Goal: Task Accomplishment & Management: Manage account settings

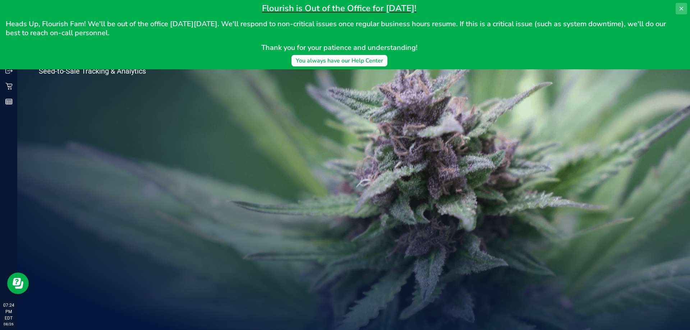
click at [684, 9] on icon at bounding box center [682, 9] width 6 height 6
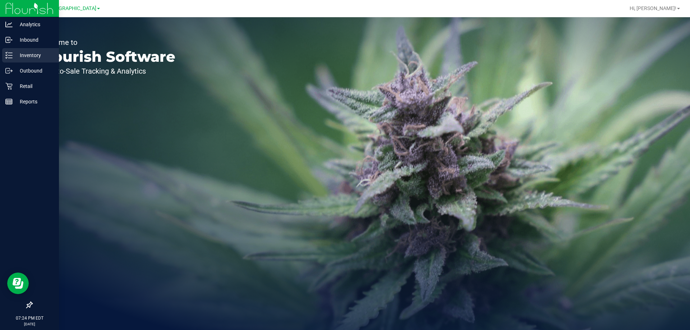
click at [17, 57] on p "Inventory" at bounding box center [34, 55] width 43 height 9
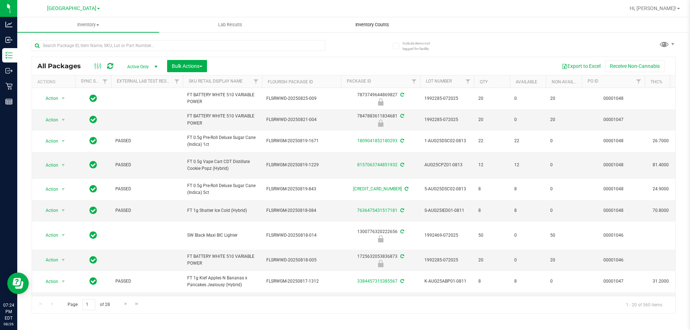
click at [372, 27] on span "Inventory Counts" at bounding box center [372, 25] width 53 height 6
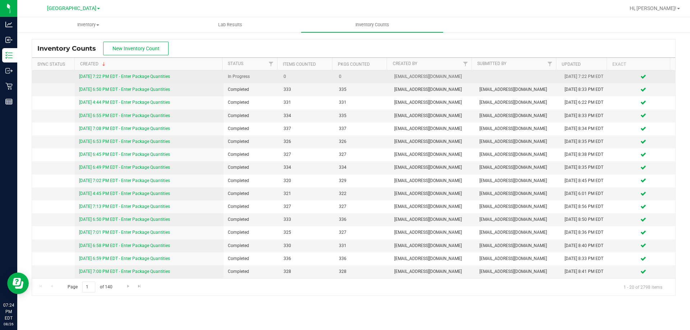
click at [152, 74] on div "[DATE] 7:22 PM EDT - Enter Package Quantities" at bounding box center [149, 76] width 141 height 7
click at [152, 78] on link "[DATE] 7:22 PM EDT - Enter Package Quantities" at bounding box center [124, 76] width 91 height 5
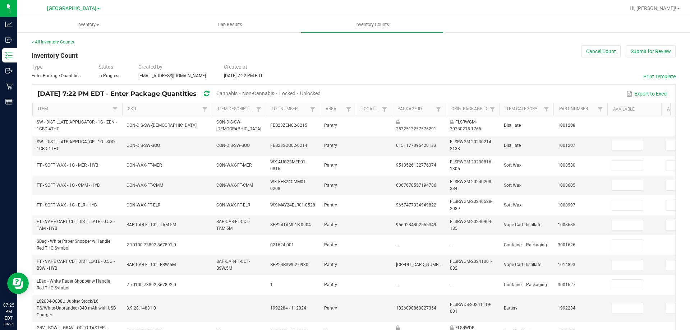
click at [238, 92] on span "Cannabis" at bounding box center [226, 94] width 21 height 6
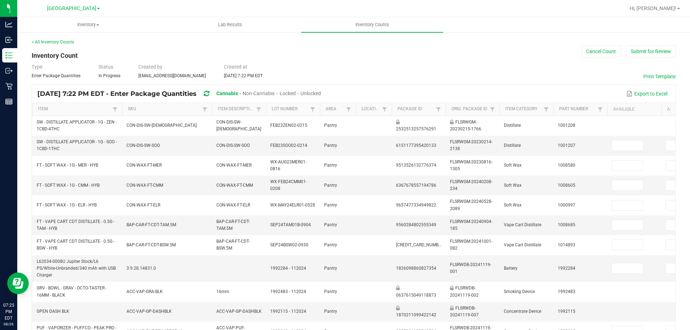
click at [321, 93] on span "Unlocked" at bounding box center [311, 94] width 20 height 6
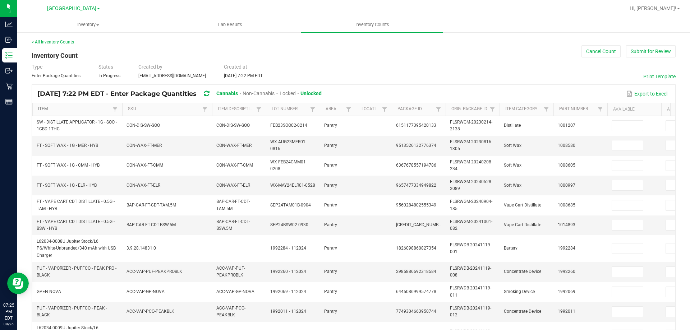
click at [99, 107] on link "Item" at bounding box center [74, 109] width 72 height 6
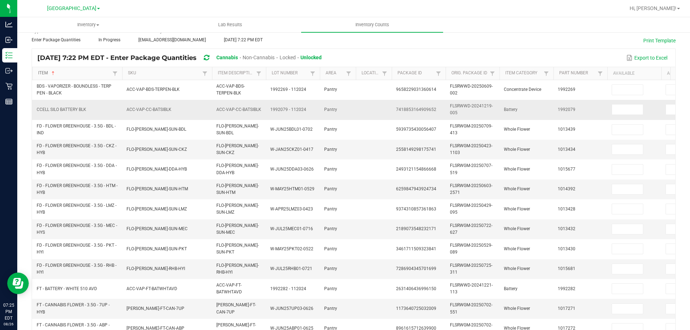
scroll to position [215, 0]
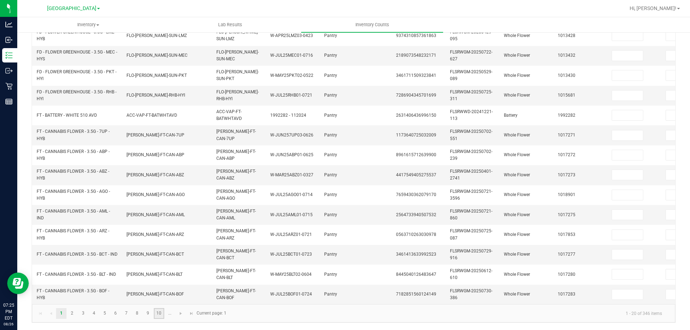
click at [160, 314] on link "10" at bounding box center [159, 313] width 10 height 11
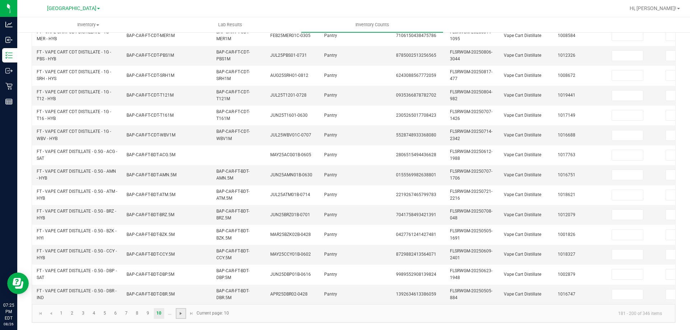
click at [179, 313] on span "Go to the next page" at bounding box center [181, 314] width 6 height 6
click at [105, 314] on link "14" at bounding box center [105, 313] width 10 height 11
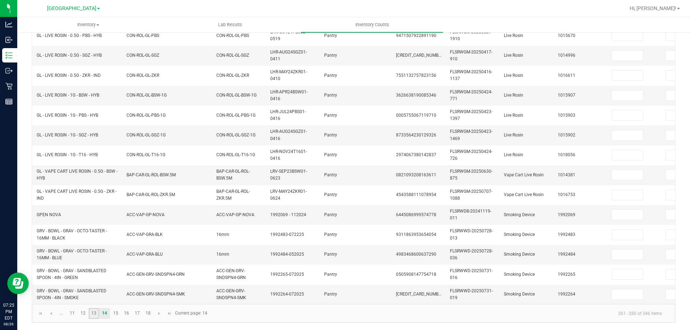
click at [97, 315] on link "13" at bounding box center [94, 313] width 10 height 11
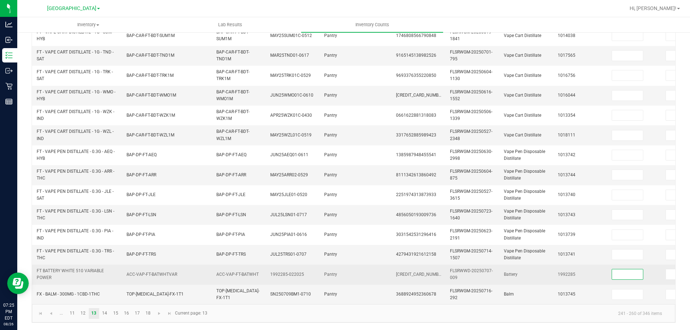
click at [633, 270] on input at bounding box center [627, 275] width 31 height 10
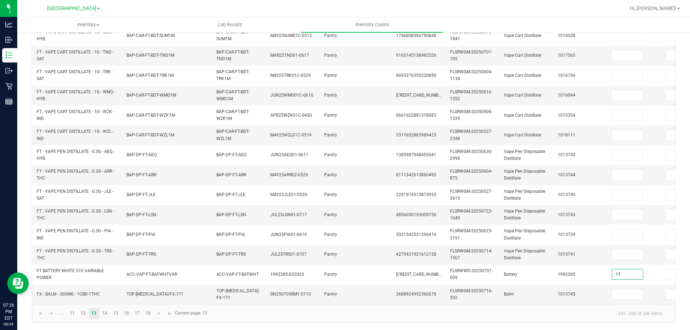
type input "11"
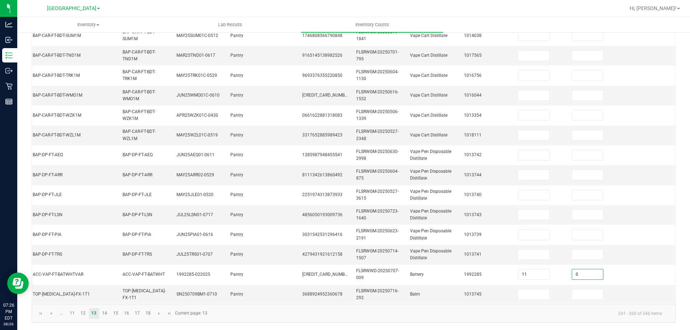
type input "0"
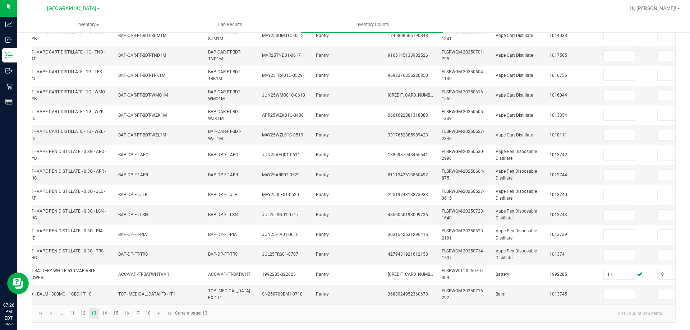
scroll to position [0, 0]
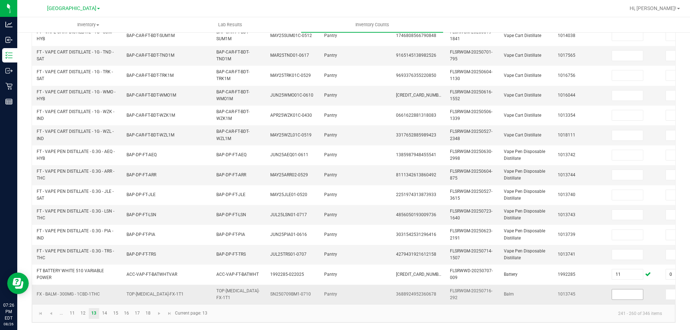
click at [624, 292] on input at bounding box center [627, 295] width 31 height 10
type input "11"
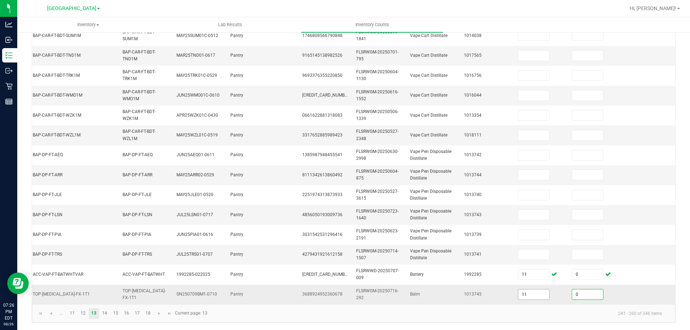
type input "0"
click at [390, 257] on td "FLSRWGM-20250714-1507" at bounding box center [379, 255] width 54 height 20
click at [110, 317] on link "14" at bounding box center [105, 313] width 10 height 11
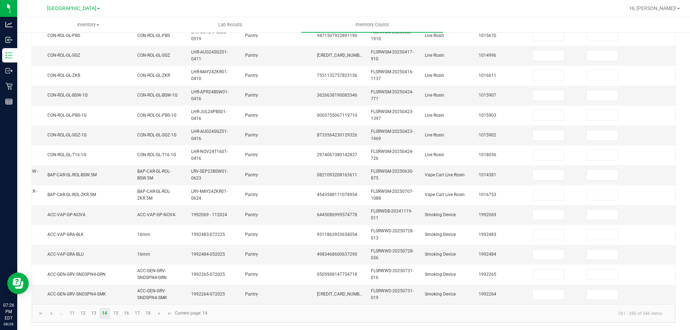
scroll to position [0, 0]
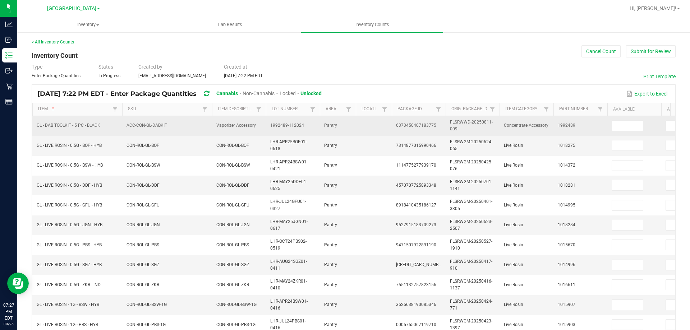
click at [428, 127] on span "6373450407183775" at bounding box center [416, 125] width 40 height 5
copy span "6373450407183775"
click at [628, 125] on input at bounding box center [627, 126] width 31 height 10
type input "5"
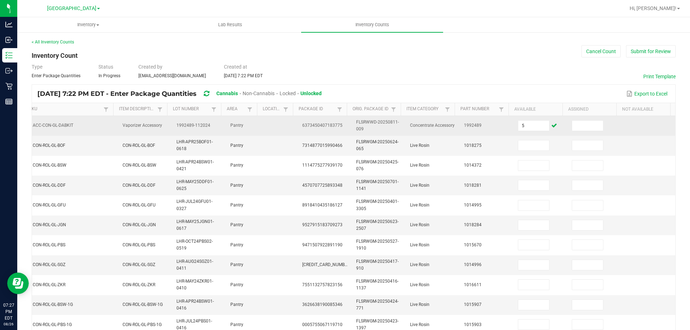
click at [593, 126] on span at bounding box center [588, 125] width 33 height 5
click at [573, 124] on input at bounding box center [587, 126] width 31 height 10
type input "0"
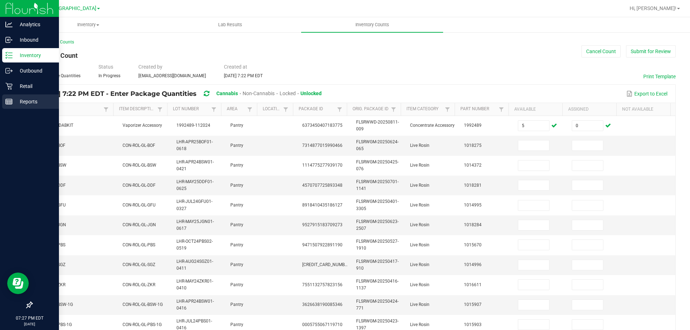
click at [0, 99] on link "Reports" at bounding box center [29, 102] width 59 height 15
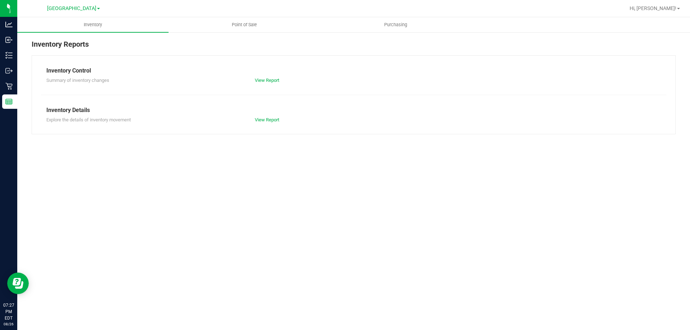
click at [305, 55] on div "Inventory Reports" at bounding box center [354, 47] width 644 height 17
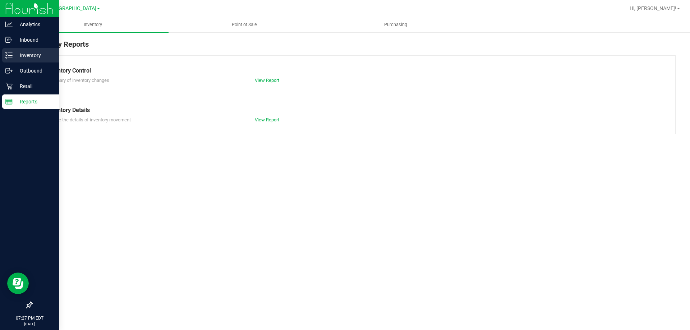
click at [21, 54] on p "Inventory" at bounding box center [34, 55] width 43 height 9
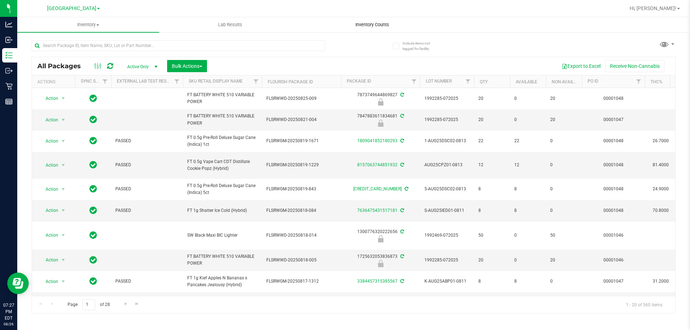
click at [385, 25] on span "Inventory Counts" at bounding box center [372, 25] width 53 height 6
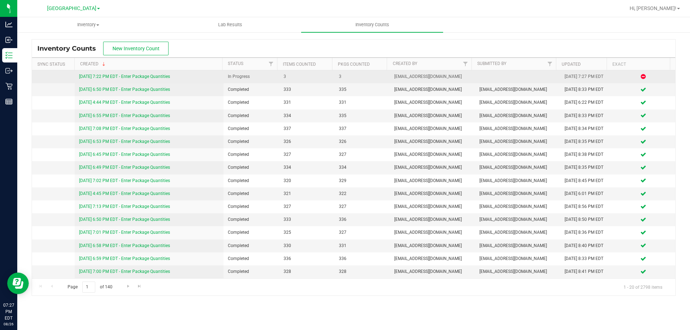
click at [159, 77] on link "[DATE] 7:22 PM EDT - Enter Package Quantities" at bounding box center [124, 76] width 91 height 5
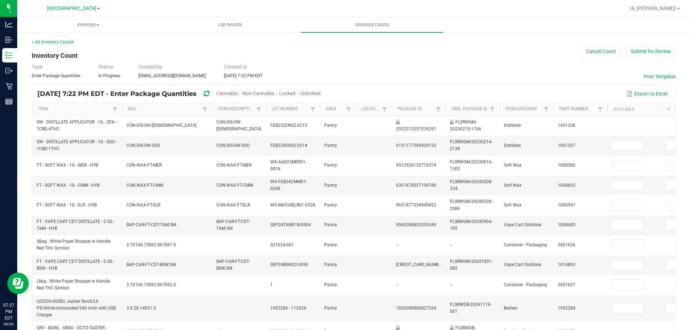
click at [74, 104] on th "Item" at bounding box center [77, 109] width 90 height 13
click at [74, 105] on th "Item" at bounding box center [77, 109] width 90 height 13
click at [74, 106] on th "Item" at bounding box center [77, 109] width 90 height 13
click at [75, 111] on link "Item" at bounding box center [74, 109] width 72 height 6
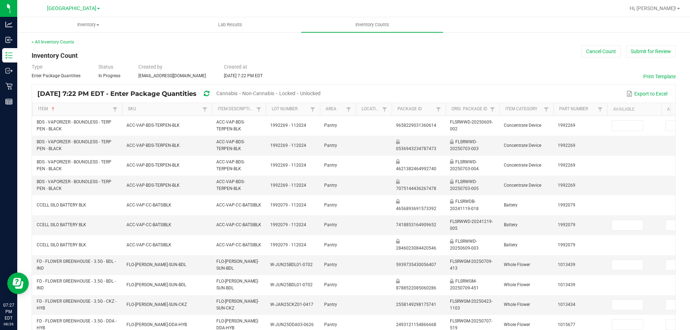
click at [238, 95] on span "Cannabis" at bounding box center [226, 94] width 21 height 6
click at [321, 93] on span "Unlocked" at bounding box center [311, 94] width 20 height 6
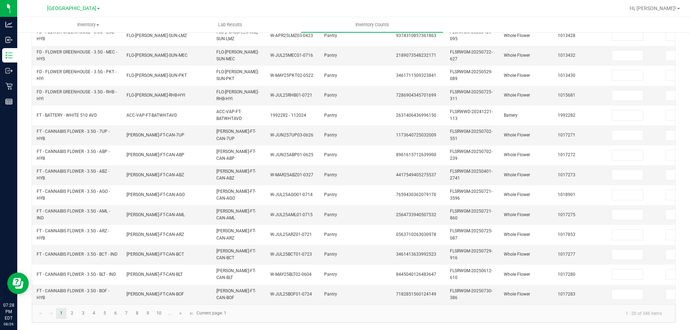
scroll to position [215, 0]
click at [159, 312] on link "10" at bounding box center [159, 313] width 10 height 11
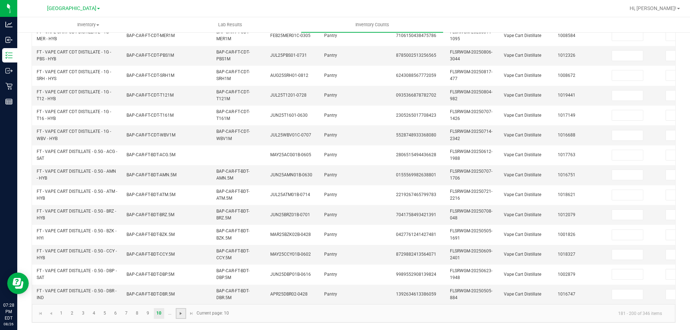
click at [180, 314] on span "Go to the next page" at bounding box center [181, 314] width 6 height 6
click at [84, 312] on link "12" at bounding box center [83, 313] width 10 height 11
click at [99, 315] on link "13" at bounding box center [94, 313] width 10 height 11
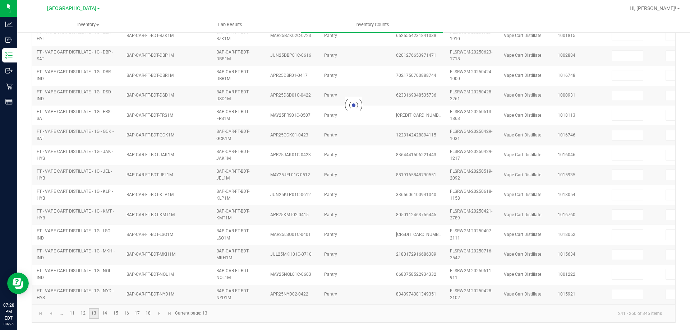
type input "11"
type input "0"
type input "11"
type input "0"
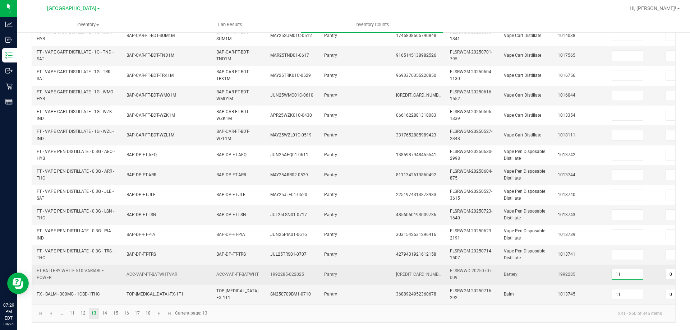
click at [637, 270] on input "11" at bounding box center [627, 275] width 31 height 10
type input "11"
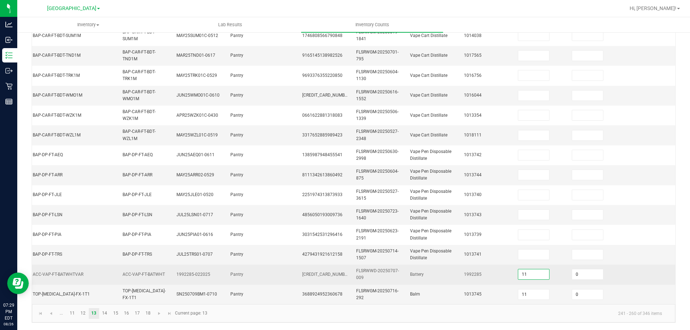
scroll to position [0, 104]
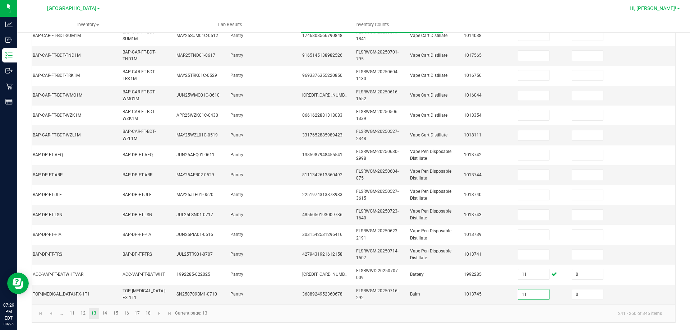
click at [677, 12] on link "Hi, [PERSON_NAME]!" at bounding box center [655, 9] width 56 height 8
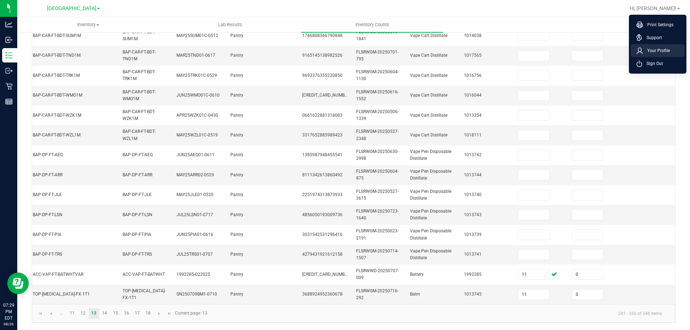
click at [673, 49] on li "Your Profile" at bounding box center [658, 50] width 54 height 13
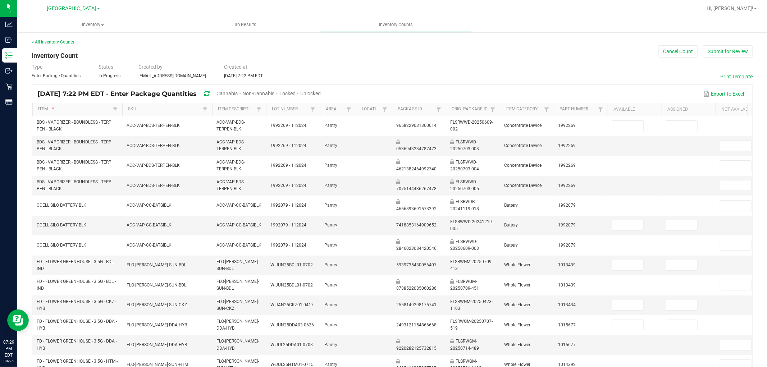
drag, startPoint x: 682, startPoint y: 1, endPoint x: 576, endPoint y: 40, distance: 112.8
click at [576, 40] on div "< All Inventory Counts" at bounding box center [392, 42] width 721 height 6
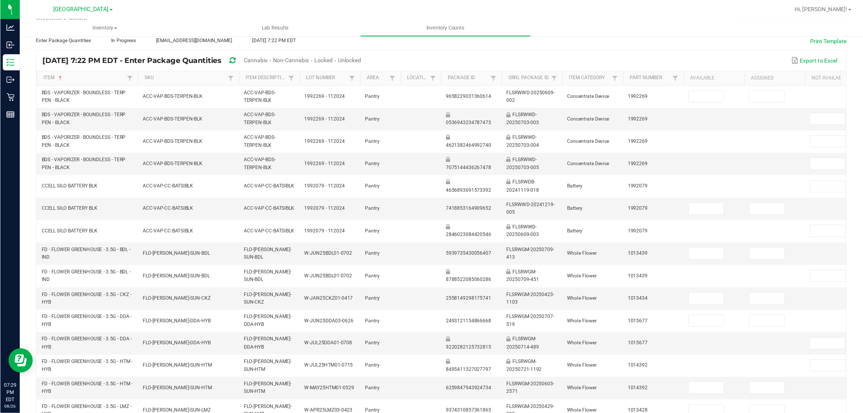
scroll to position [40, 0]
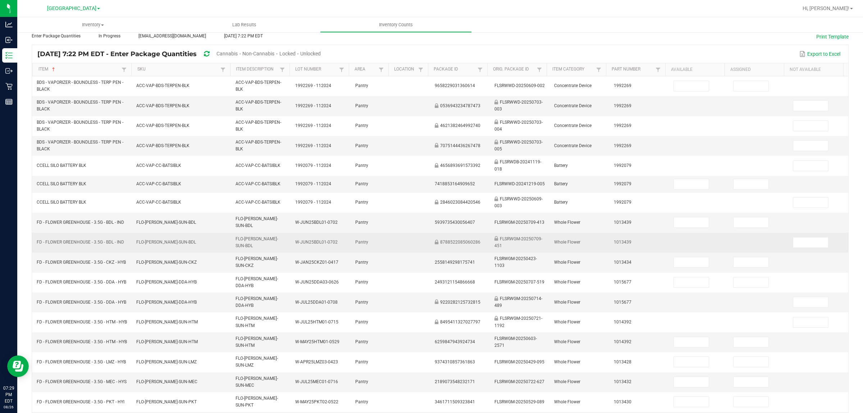
drag, startPoint x: 753, startPoint y: 0, endPoint x: 561, endPoint y: 238, distance: 305.3
click at [561, 239] on span "Whole Flower" at bounding box center [567, 241] width 26 height 5
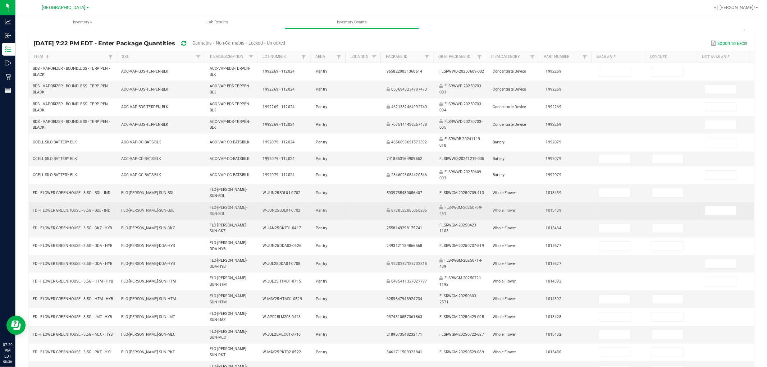
scroll to position [0, 0]
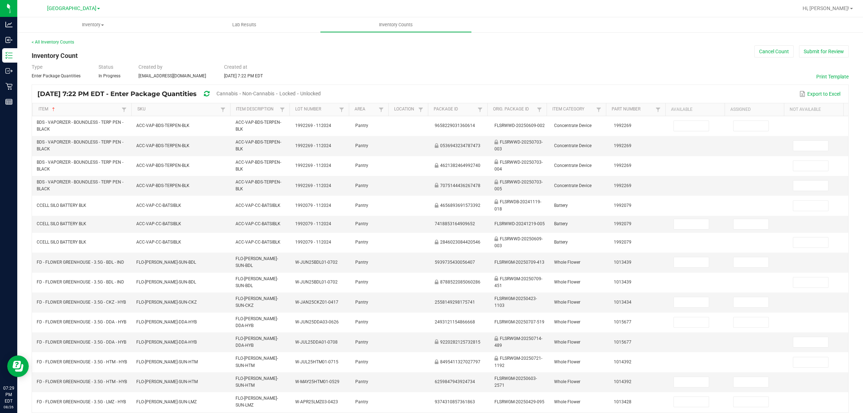
click at [238, 93] on span "Cannabis" at bounding box center [226, 94] width 21 height 6
click at [321, 92] on span "Unlocked" at bounding box center [311, 94] width 20 height 6
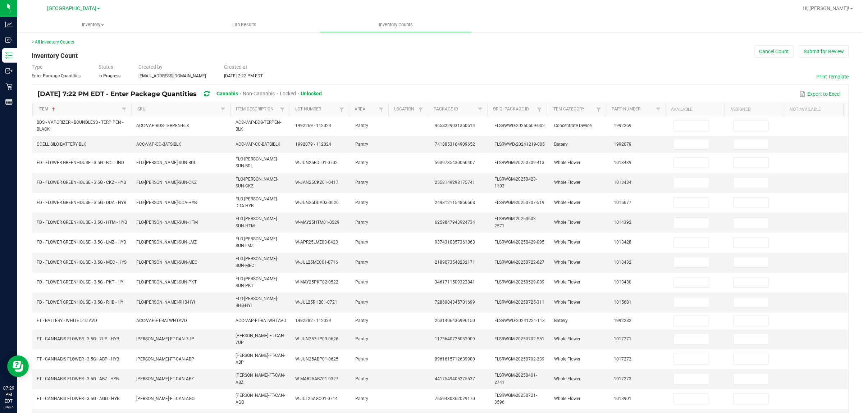
click at [104, 111] on link "Item" at bounding box center [78, 109] width 81 height 6
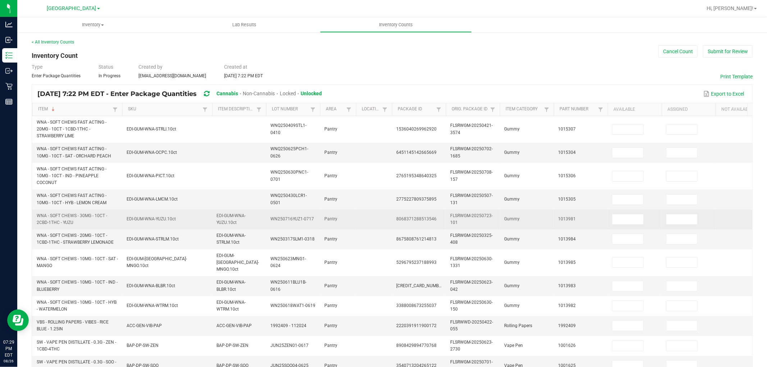
drag, startPoint x: 850, startPoint y: 0, endPoint x: 477, endPoint y: 221, distance: 433.8
click at [477, 221] on td "FLSRWGM-20250723-101" at bounding box center [473, 220] width 54 height 20
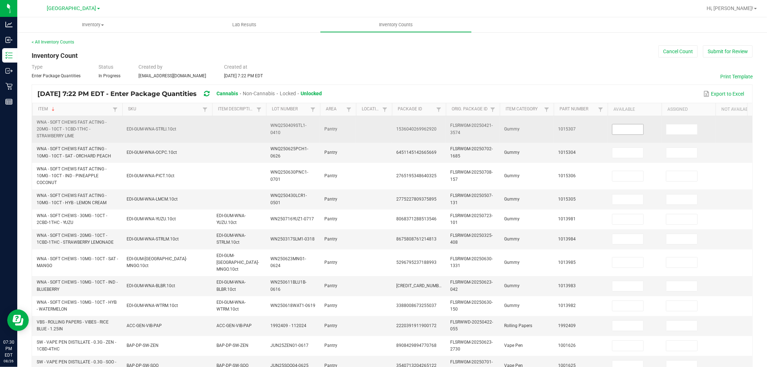
click at [635, 132] on input at bounding box center [627, 129] width 31 height 10
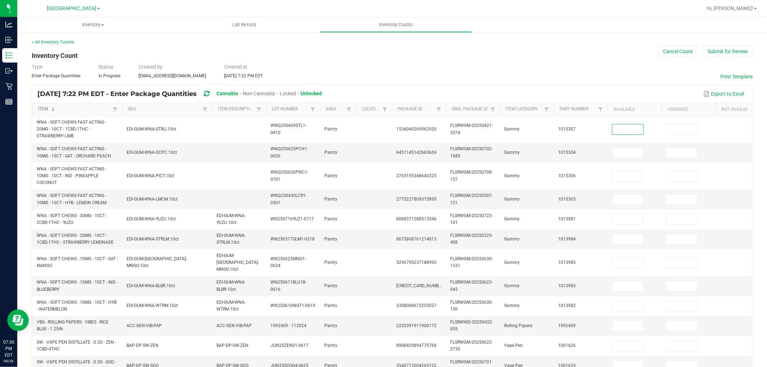
click at [70, 111] on link "Item" at bounding box center [74, 109] width 72 height 6
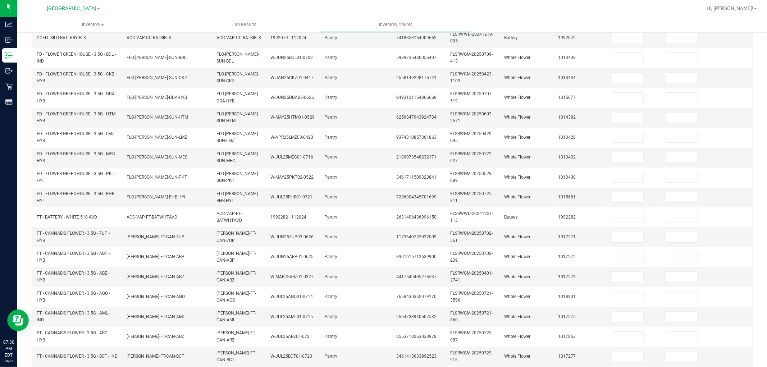
scroll to position [180, 0]
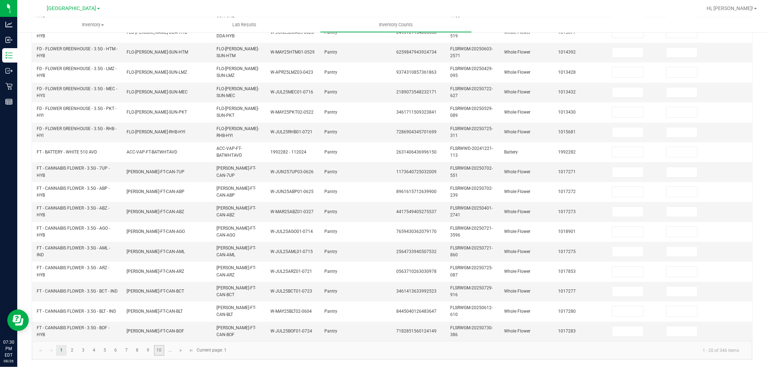
click at [160, 330] on link "10" at bounding box center [159, 350] width 10 height 11
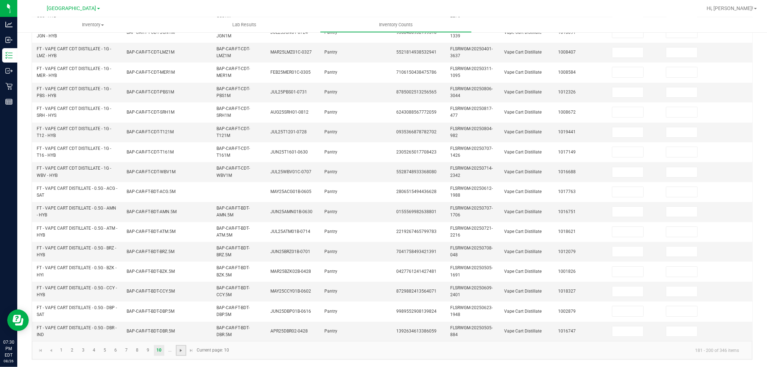
click at [178, 330] on span "Go to the next page" at bounding box center [181, 351] width 6 height 6
click at [86, 330] on link "12" at bounding box center [83, 350] width 10 height 11
click at [93, 330] on link "13" at bounding box center [94, 350] width 10 height 11
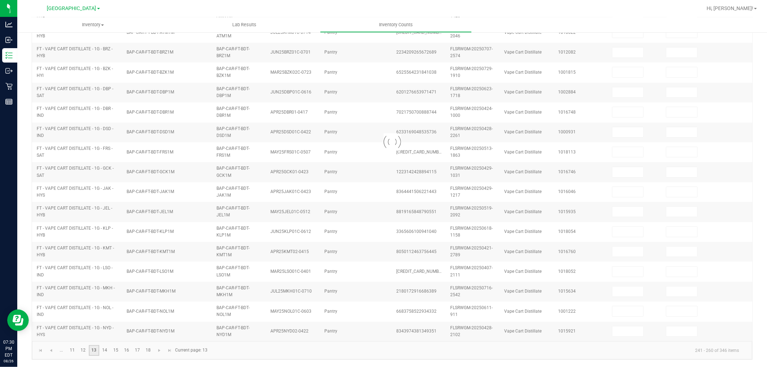
type input "11"
type input "0"
type input "11"
type input "0"
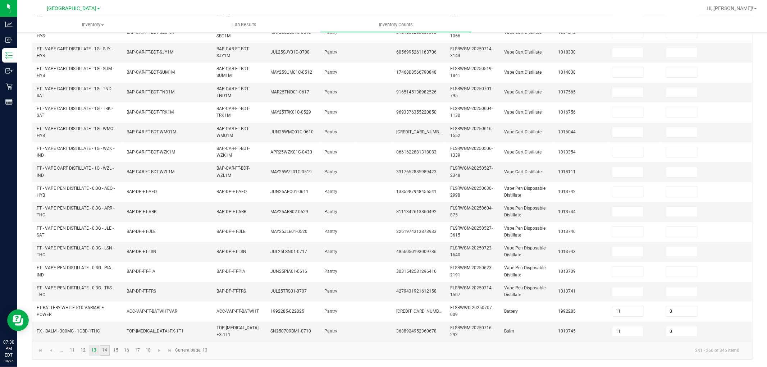
click at [108, 330] on link "14" at bounding box center [105, 350] width 10 height 11
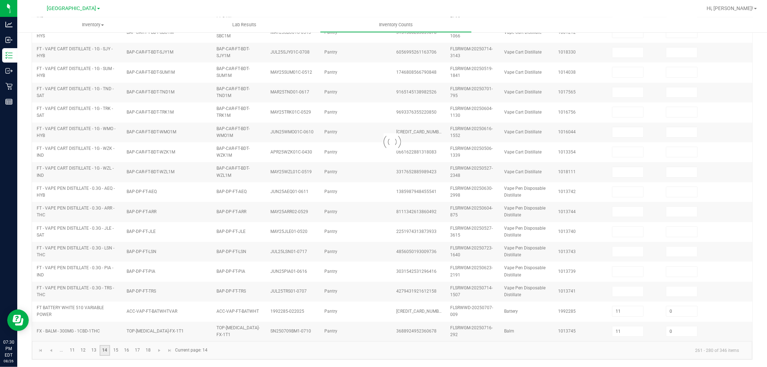
type input "5"
type input "0"
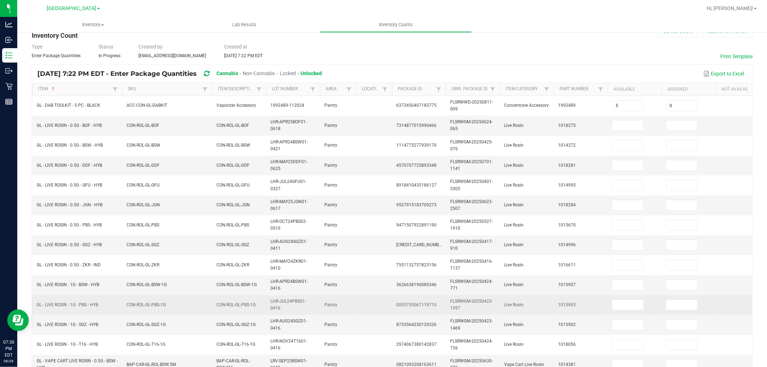
scroll to position [0, 0]
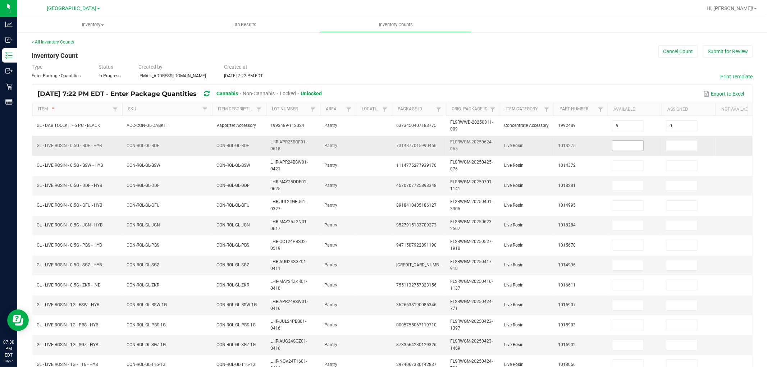
click at [621, 150] on input at bounding box center [627, 146] width 31 height 10
type input "6"
type input "0"
type input "5"
type input "0"
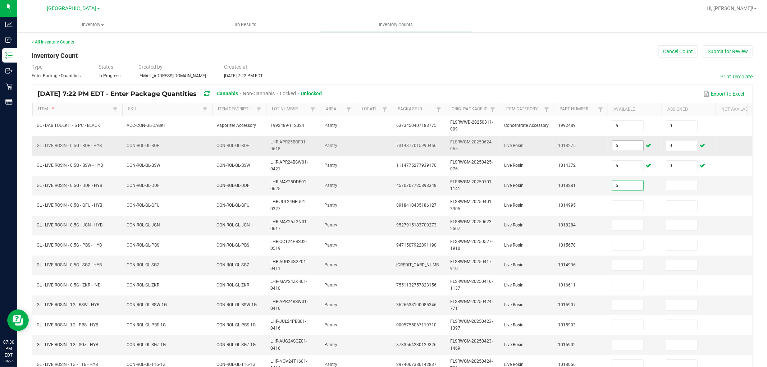
type input "5"
type input "0"
type input "6"
type input "0"
type input "6"
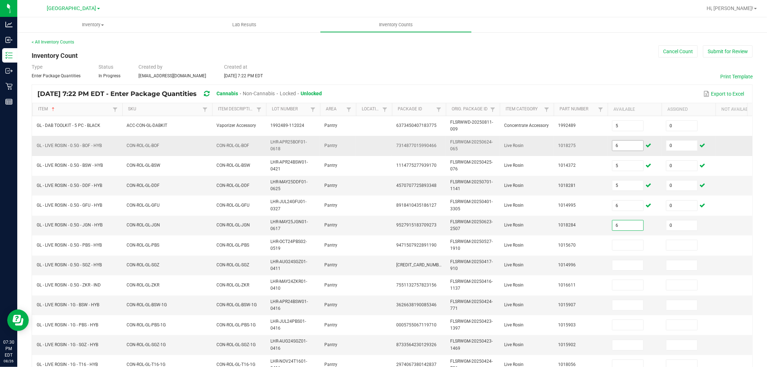
type input "0"
type input "6"
type input "0"
type input "4"
type input "0"
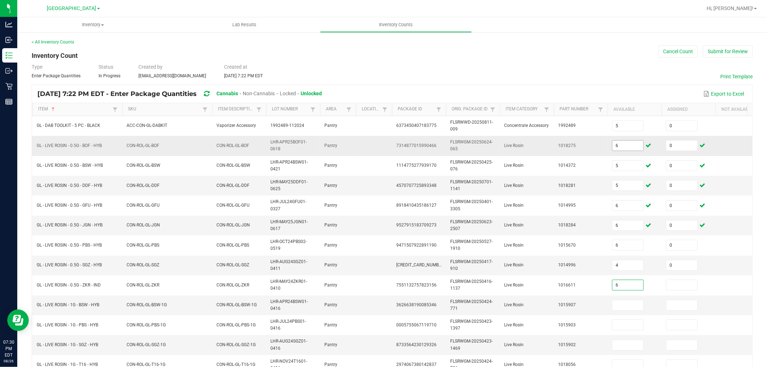
type input "6"
type input "0"
type input "3"
type input "0"
type input "1"
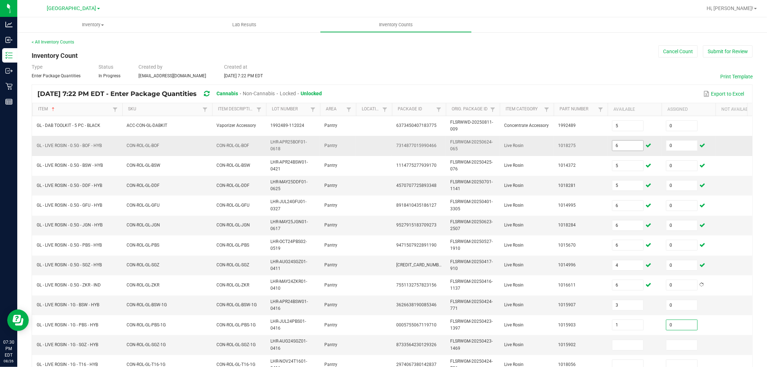
type input "0"
type input "3"
type input "0"
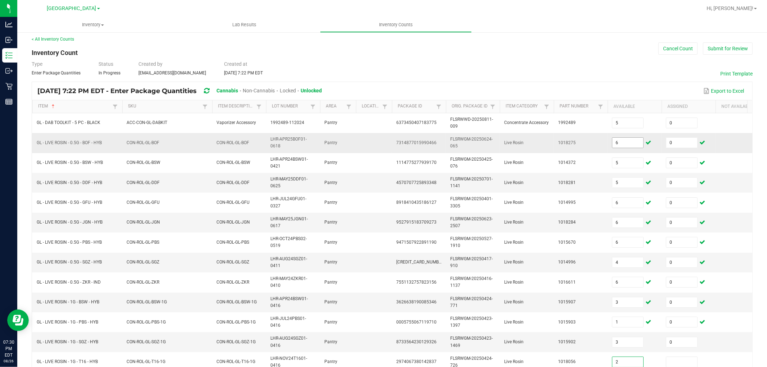
type input "2"
type input "0"
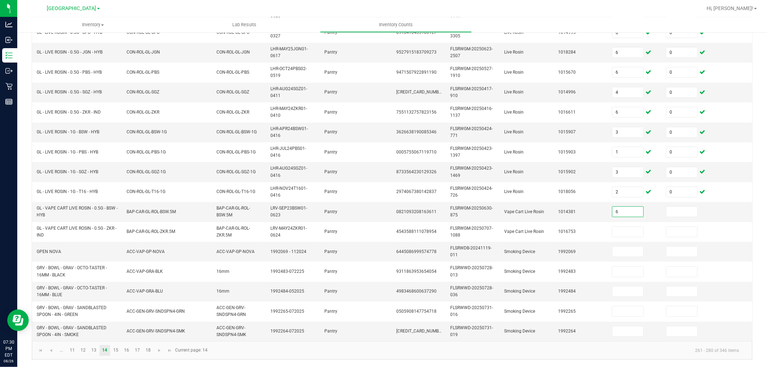
type input "6"
type input "0"
type input "5"
type input "0"
type input "1"
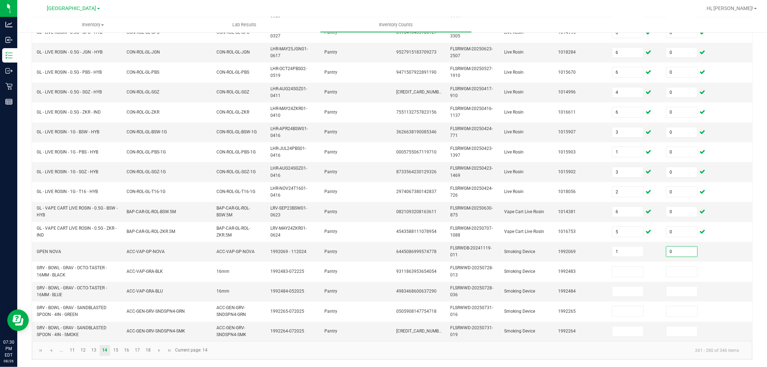
type input "0"
type input "14"
type input "0"
type input "2"
type input "0"
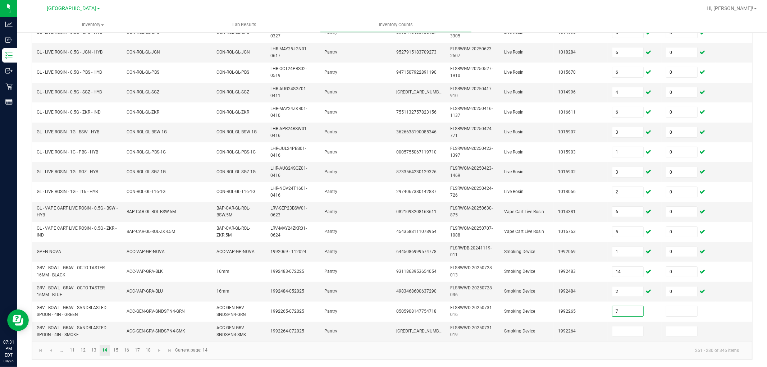
type input "7"
type input "0"
type input "7"
type input "0"
click at [115, 330] on link "15" at bounding box center [115, 350] width 10 height 11
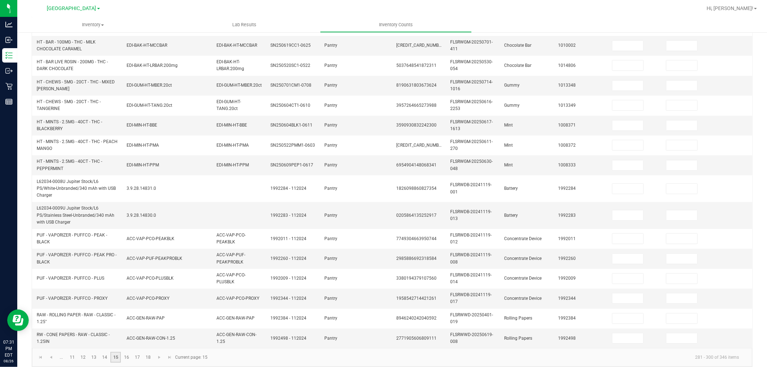
scroll to position [0, 0]
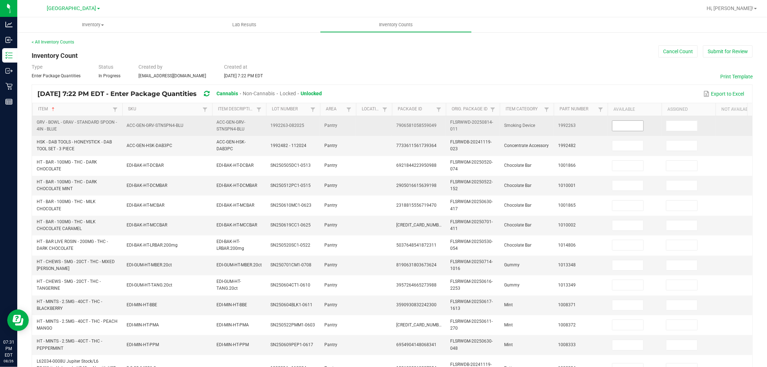
click at [613, 125] on input at bounding box center [627, 126] width 31 height 10
type input "5"
type input "0"
type input "5"
type input "0"
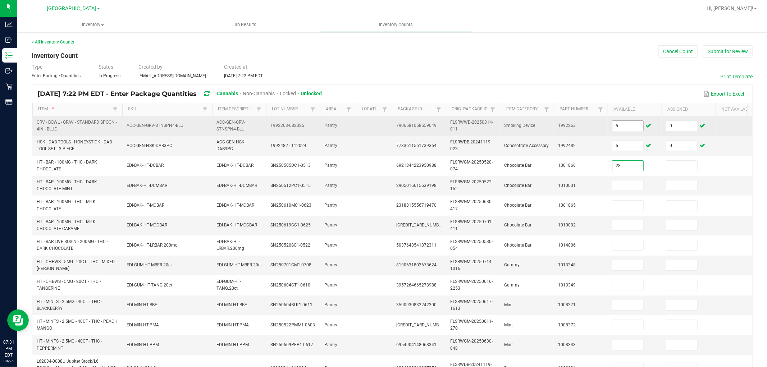
type input "28"
type input "0"
type input "9"
type input "0"
type input "22"
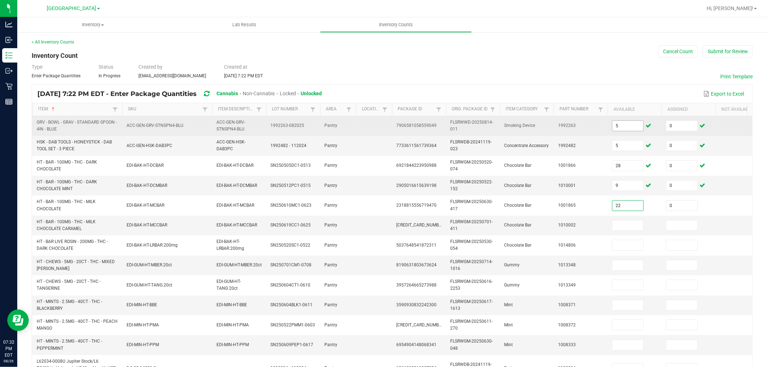
type input "0"
type input "17"
type input "0"
type input "42"
type input "0"
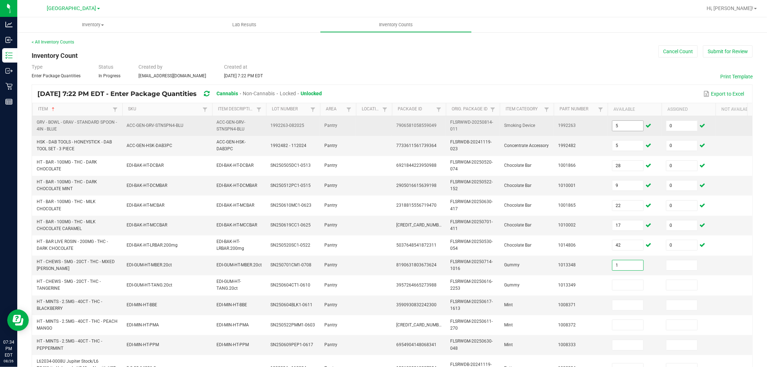
type input "1"
type input "0"
type input "3"
type input "0"
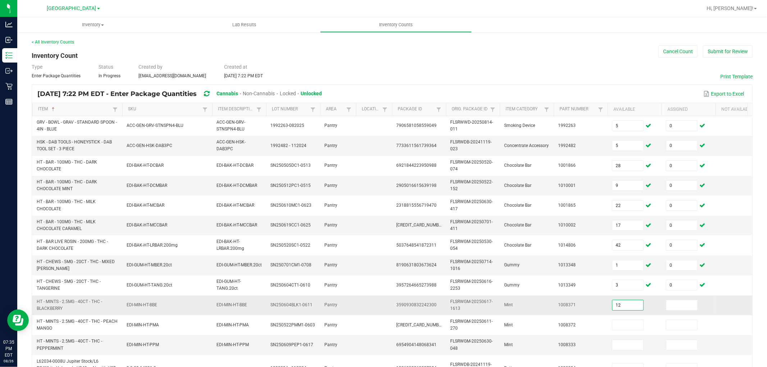
type input "12"
type input "0"
type input "13"
type input "0"
type input "15"
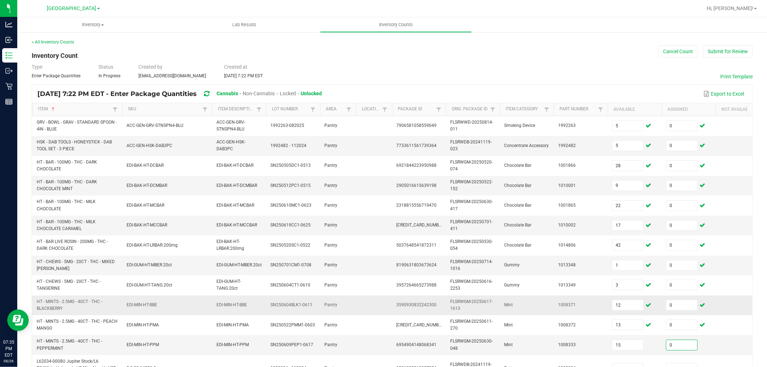
type input "0"
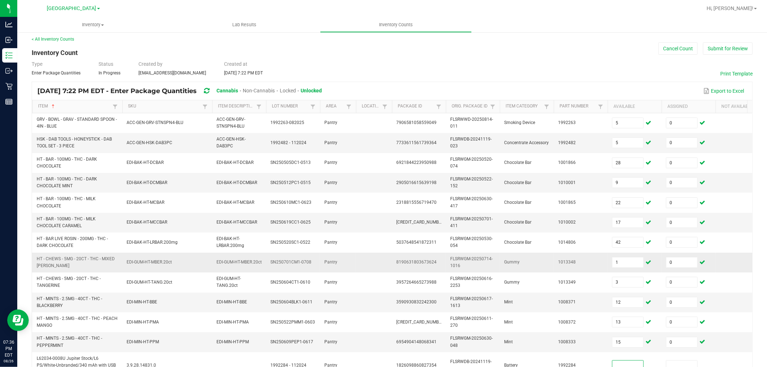
click at [397, 266] on td "8190631803673624" at bounding box center [419, 263] width 54 height 20
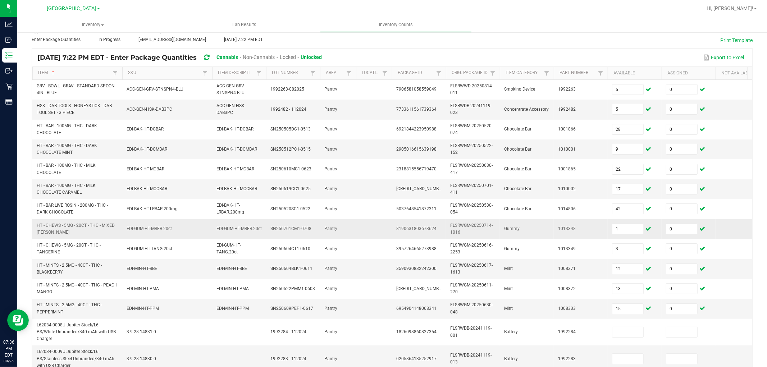
scroll to position [186, 0]
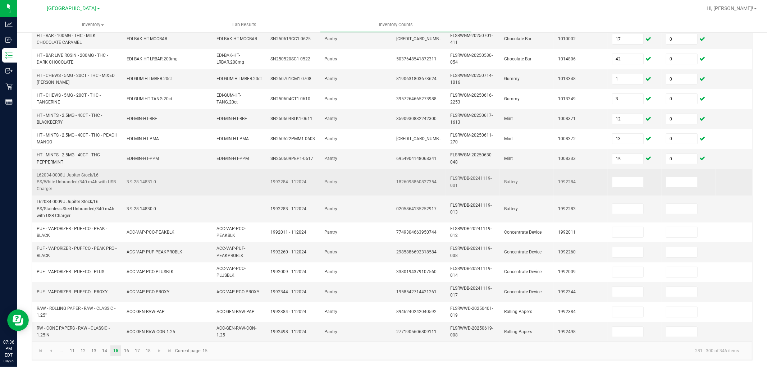
click at [432, 180] on span "1826098860827354" at bounding box center [416, 181] width 40 height 5
copy span "1826098860827354"
click at [628, 180] on input at bounding box center [627, 182] width 31 height 10
type input "3"
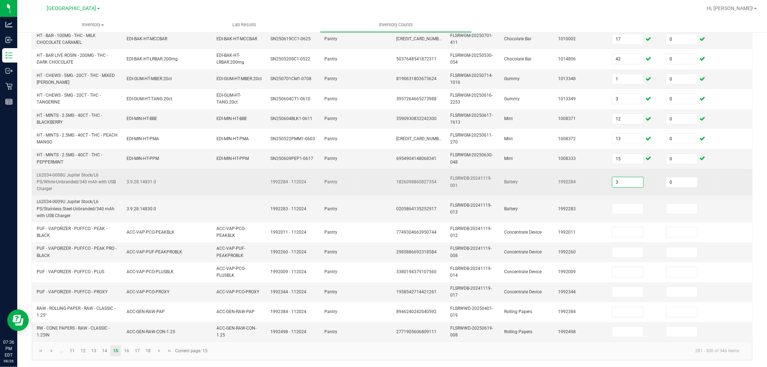
type input "0"
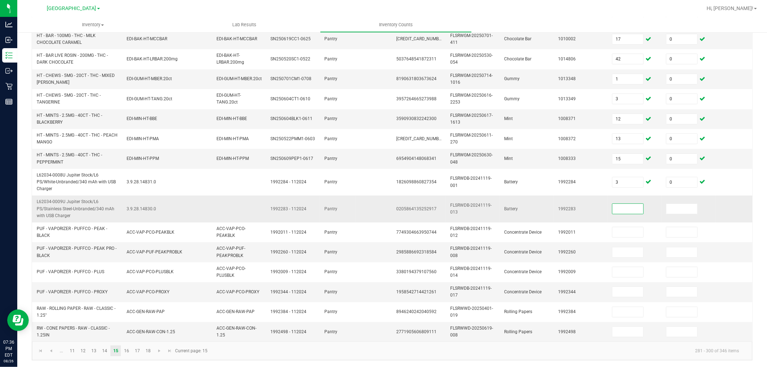
click at [407, 206] on span "0205864135252917" at bounding box center [416, 208] width 40 height 5
copy span "0205864135252917"
click at [626, 204] on input at bounding box center [627, 209] width 31 height 10
type input "1"
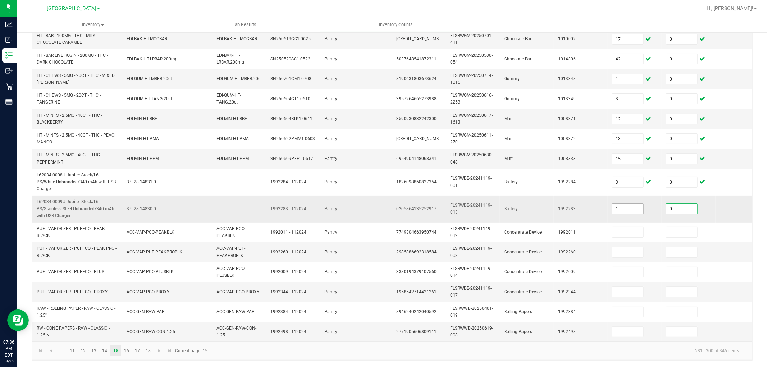
type input "0"
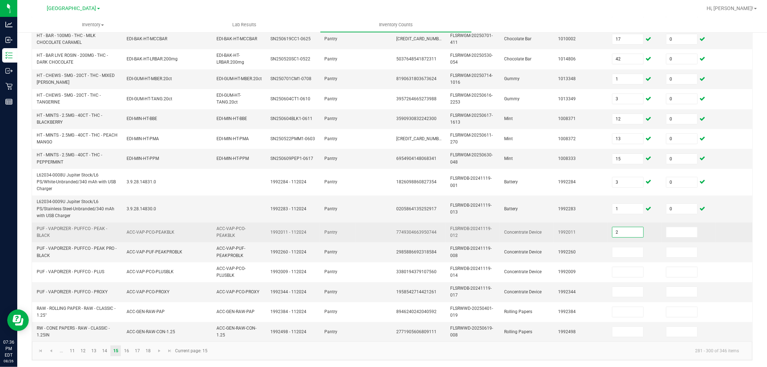
type input "2"
type input "0"
type input "2"
type input "0"
type input "5"
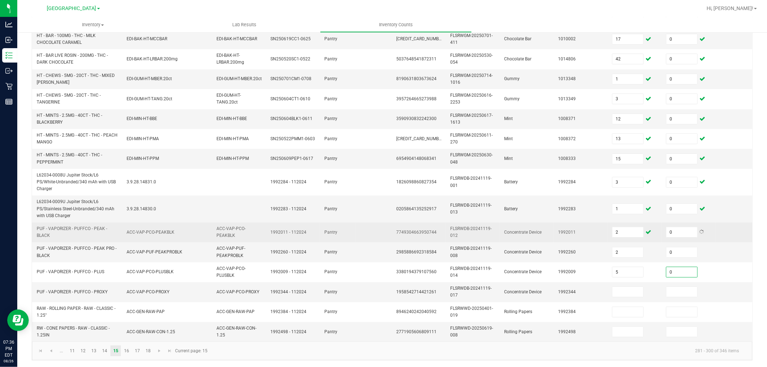
type input "0"
type input "10"
type input "0"
type input "4"
type input "0"
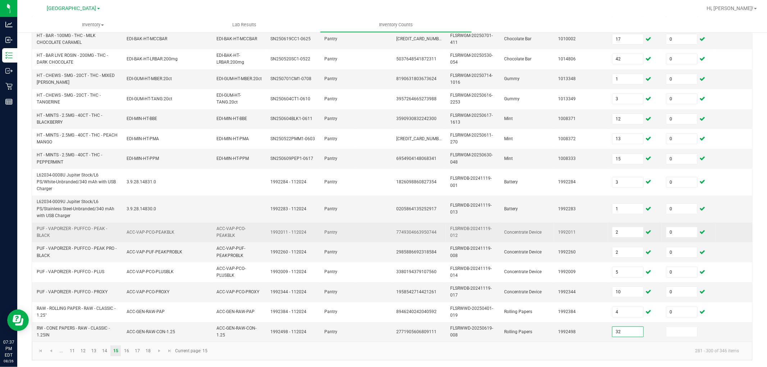
type input "32"
type input "0"
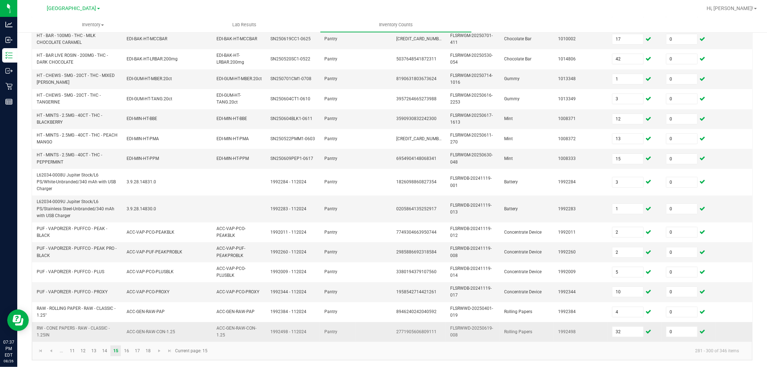
click at [430, 329] on span "2771905606809111" at bounding box center [416, 331] width 40 height 5
copy span "2771905606809111"
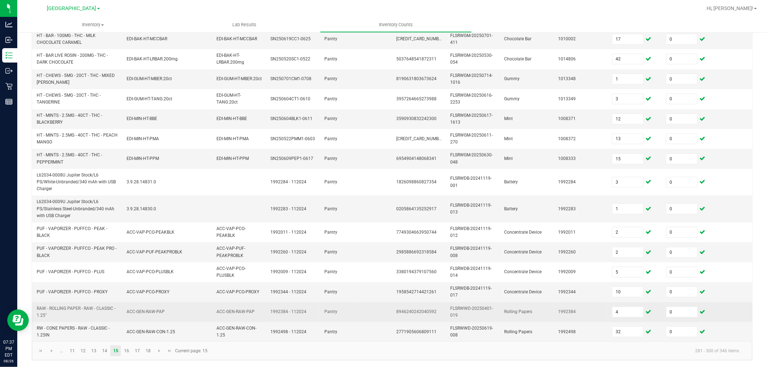
click at [495, 302] on td "FLSRWWD-20250401-019" at bounding box center [473, 312] width 54 height 20
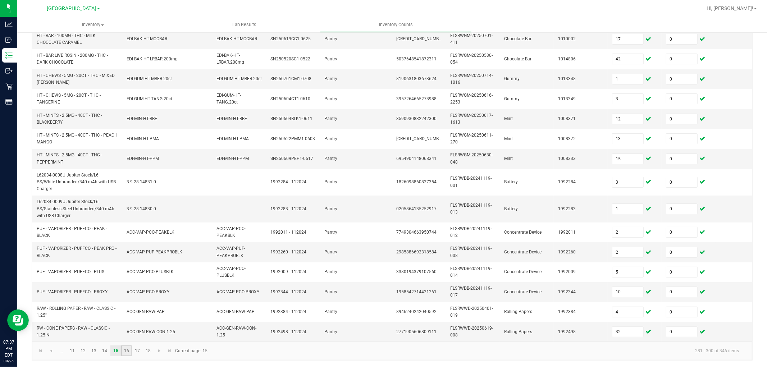
click at [131, 330] on link "16" at bounding box center [126, 350] width 10 height 11
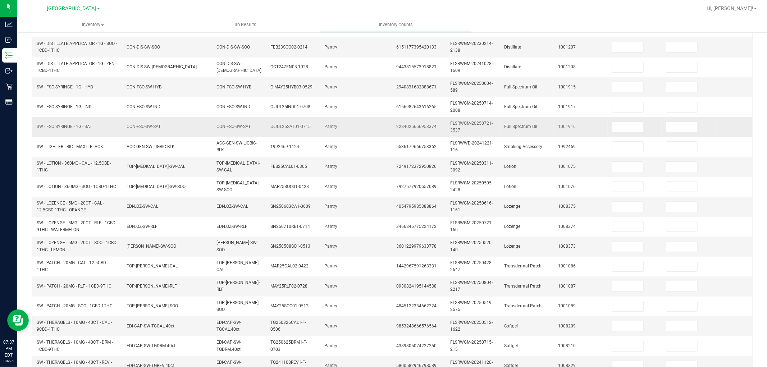
scroll to position [0, 0]
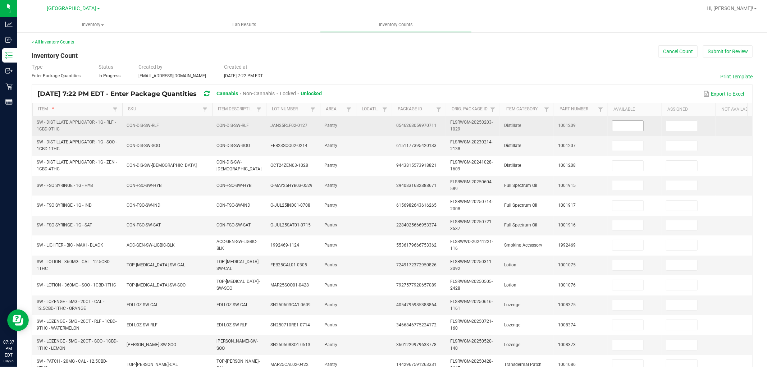
click at [631, 124] on input at bounding box center [627, 126] width 31 height 10
type input "4"
type input "0"
type input "5"
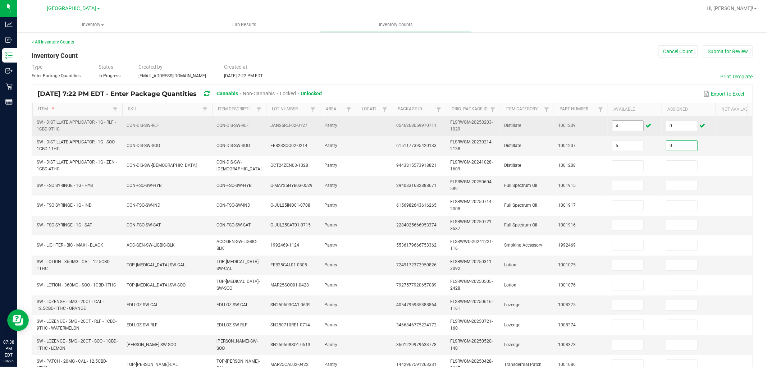
type input "0"
type input "10"
type input "0"
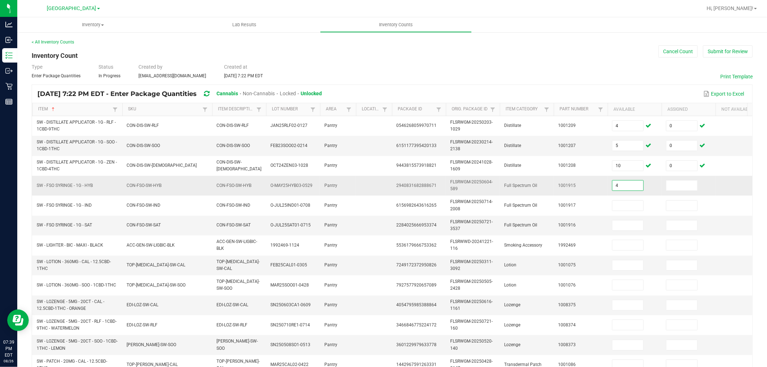
type input "4"
type input "0"
type input "8"
type input "0"
type input "1"
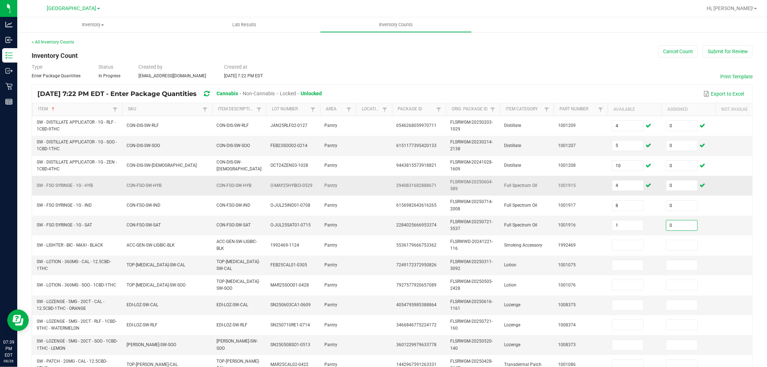
type input "0"
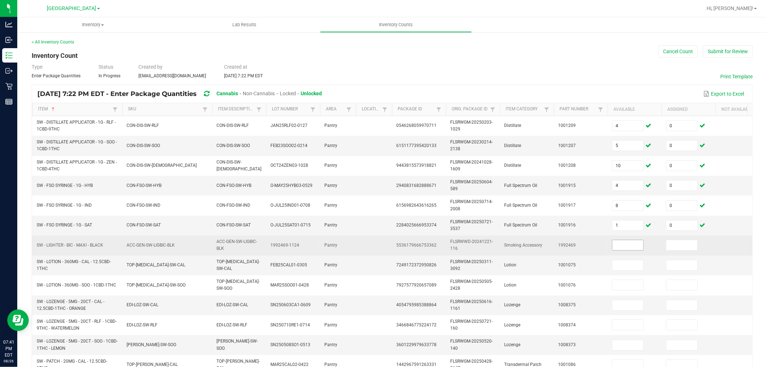
click at [632, 244] on input at bounding box center [627, 245] width 31 height 10
type input "44"
type input "0"
type input "5"
type input "0"
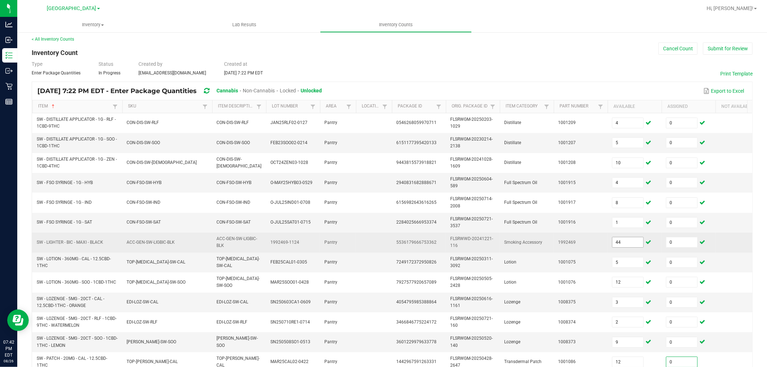
scroll to position [180, 0]
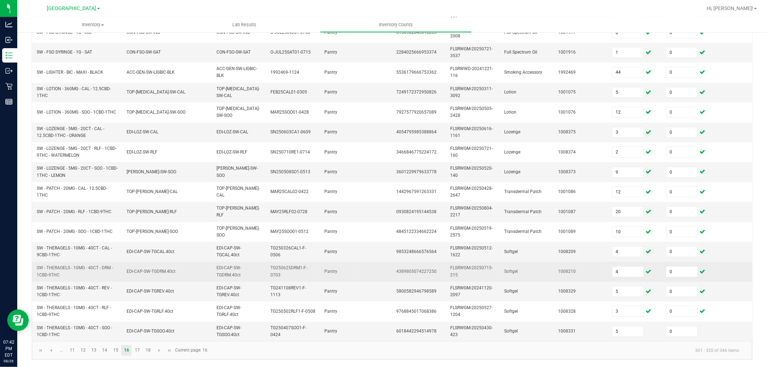
click at [459, 262] on td "FLSRWGM-20250715-215" at bounding box center [473, 272] width 54 height 20
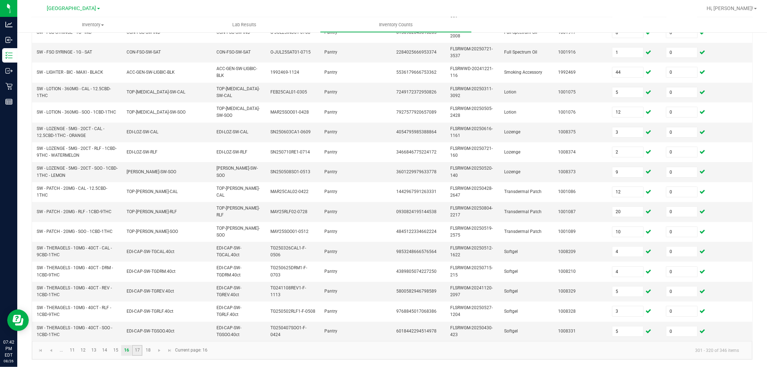
click at [138, 330] on link "17" at bounding box center [137, 350] width 10 height 11
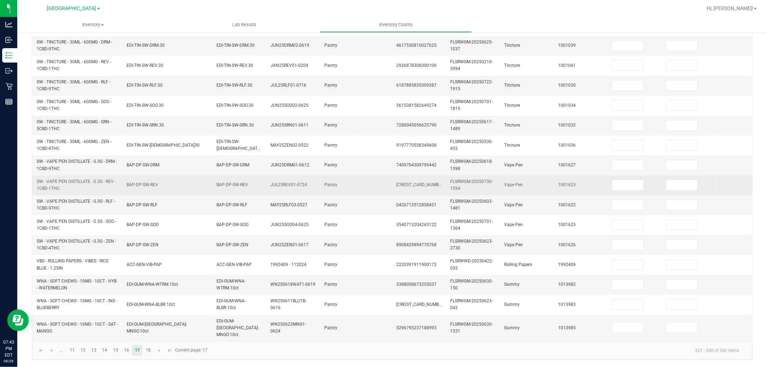
click at [391, 187] on td at bounding box center [374, 185] width 36 height 20
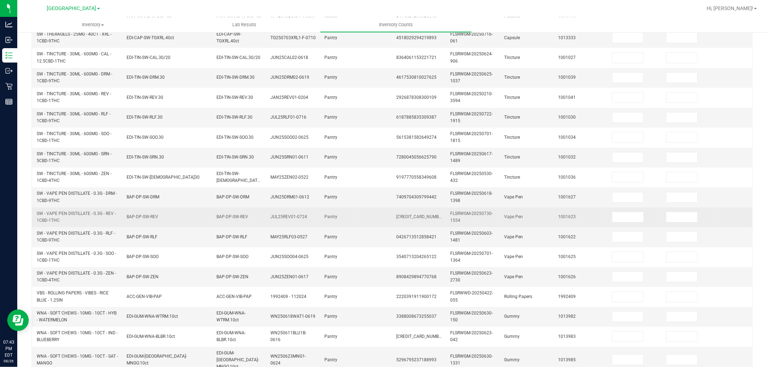
scroll to position [20, 0]
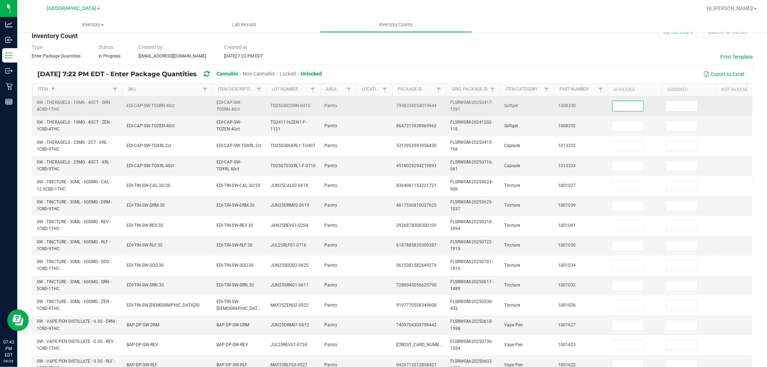
click at [627, 109] on input at bounding box center [627, 106] width 31 height 10
click at [628, 101] on input at bounding box center [627, 106] width 31 height 10
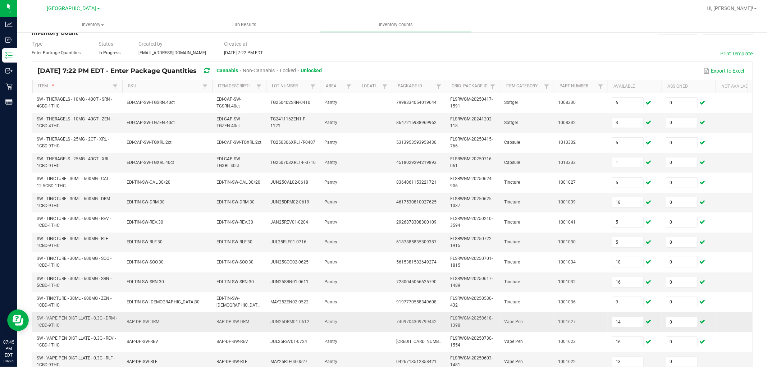
scroll to position [180, 0]
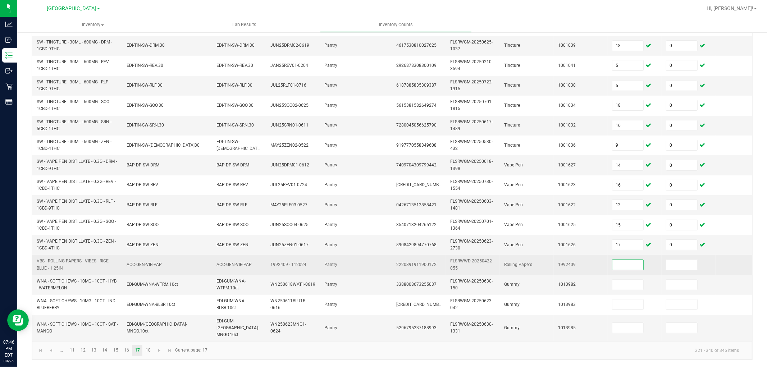
click at [617, 267] on input at bounding box center [627, 265] width 31 height 10
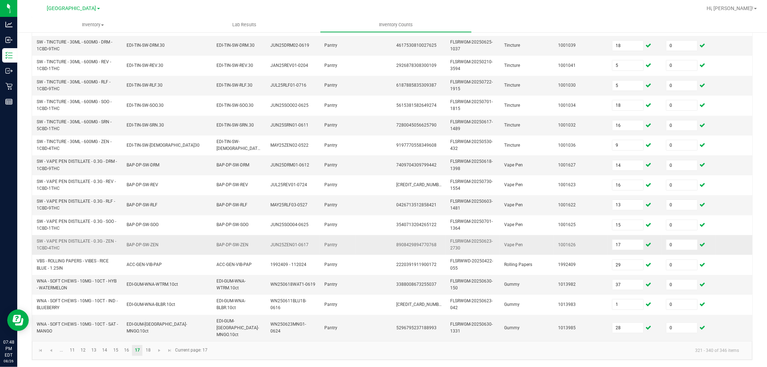
click at [425, 248] on td "8908429894770768" at bounding box center [419, 245] width 54 height 20
click at [149, 330] on link "18" at bounding box center [148, 350] width 10 height 11
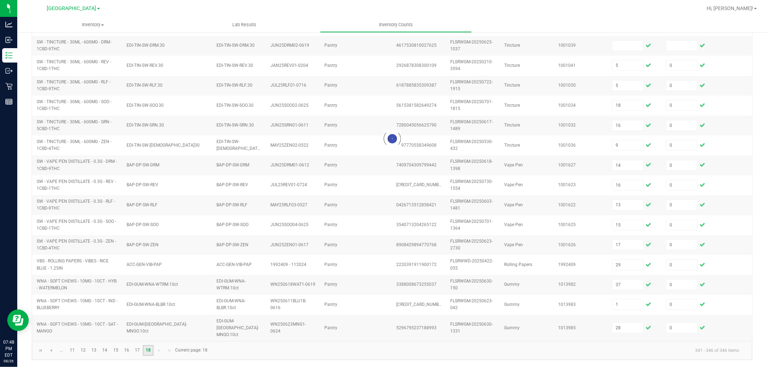
scroll to position [0, 0]
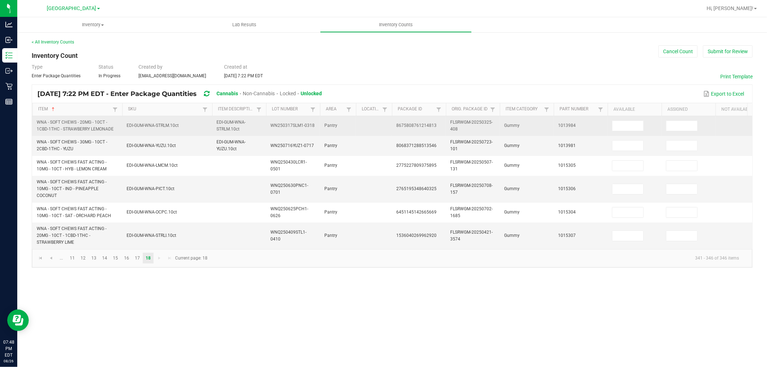
click at [634, 131] on td at bounding box center [635, 126] width 54 height 20
click at [634, 131] on span at bounding box center [628, 125] width 32 height 11
click at [634, 129] on input at bounding box center [627, 126] width 31 height 10
click at [634, 126] on input at bounding box center [627, 126] width 31 height 10
click at [634, 123] on input at bounding box center [627, 126] width 31 height 10
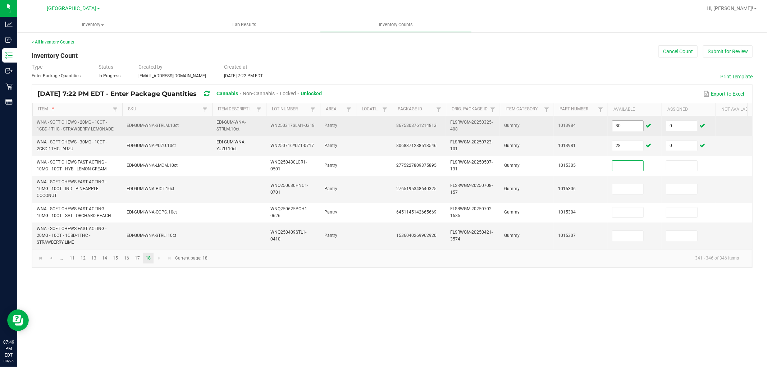
click at [631, 124] on input "30" at bounding box center [627, 126] width 31 height 10
click at [631, 124] on input "26" at bounding box center [627, 126] width 31 height 10
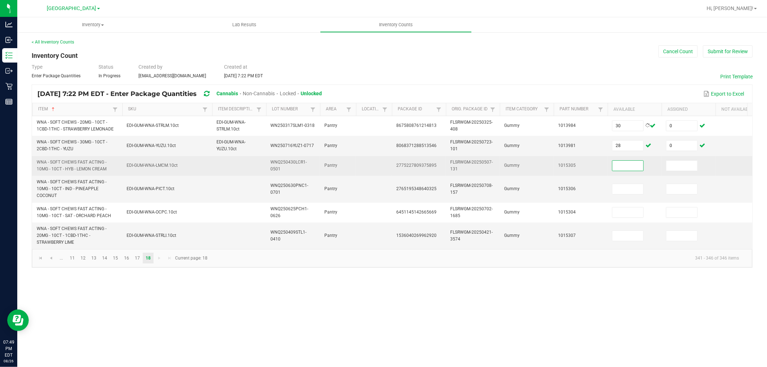
click at [627, 162] on input at bounding box center [627, 166] width 31 height 10
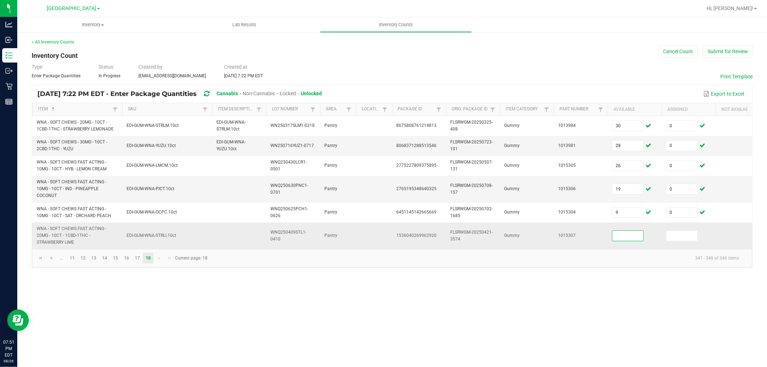
click at [635, 239] on input at bounding box center [627, 236] width 31 height 10
click at [140, 303] on div "Inventory All packages All inventory Waste log Create inventory Lab Results Inv…" at bounding box center [392, 192] width 750 height 350
click at [41, 261] on span "Go to the first page" at bounding box center [41, 258] width 6 height 6
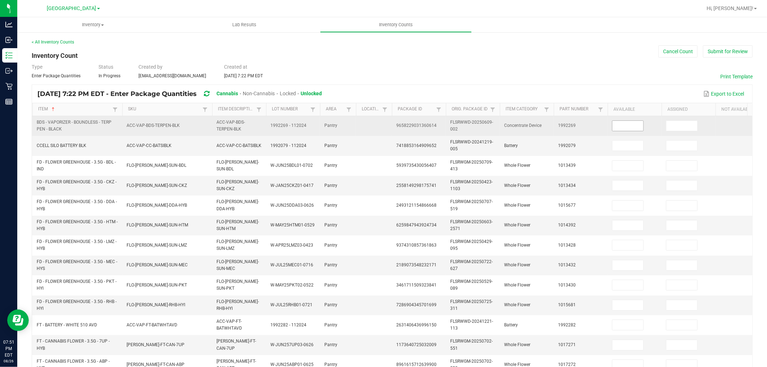
click at [631, 124] on input at bounding box center [627, 126] width 31 height 10
click at [406, 125] on span "9658229031360614" at bounding box center [416, 125] width 40 height 5
copy span "9658229031360614"
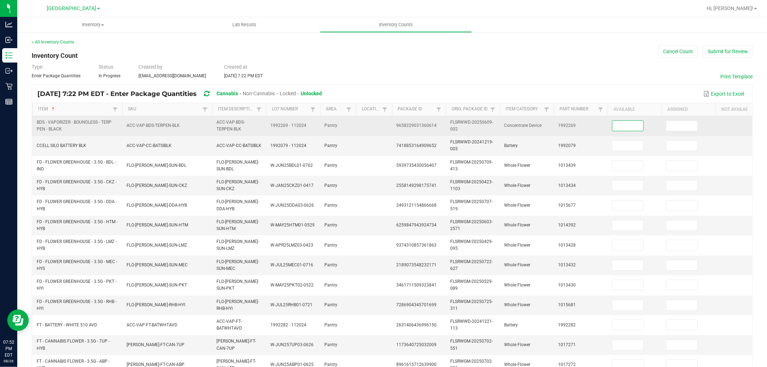
click at [633, 122] on input at bounding box center [627, 126] width 31 height 10
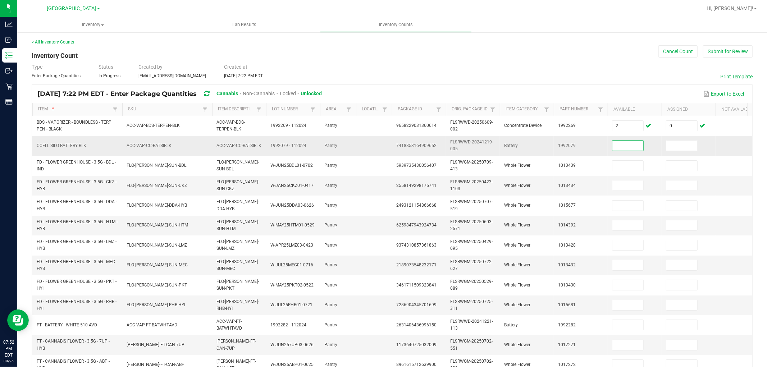
click at [420, 146] on span "7418853164909652" at bounding box center [416, 145] width 40 height 5
copy span "7418853164909652"
click at [624, 147] on input at bounding box center [627, 146] width 31 height 10
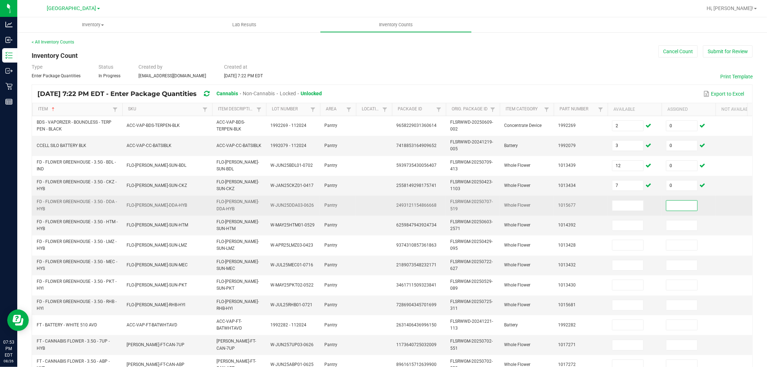
click at [617, 200] on td at bounding box center [635, 206] width 54 height 20
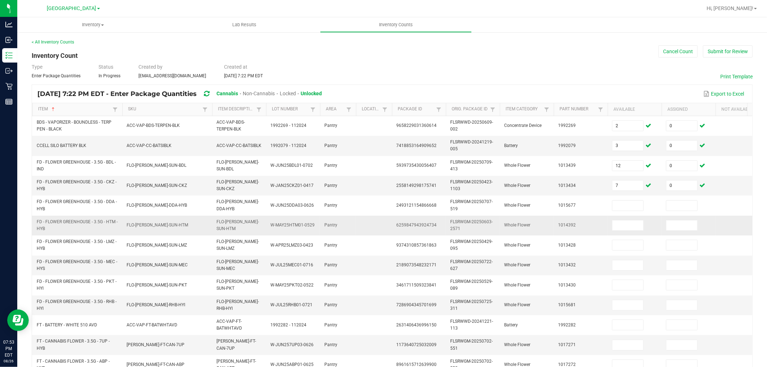
click at [623, 216] on td at bounding box center [635, 226] width 54 height 20
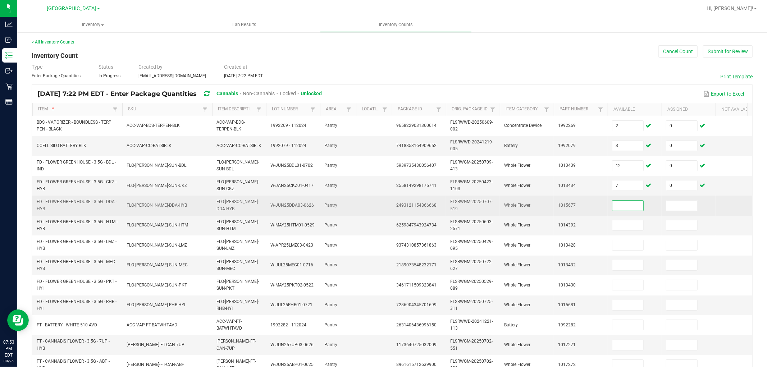
click at [625, 208] on input at bounding box center [627, 206] width 31 height 10
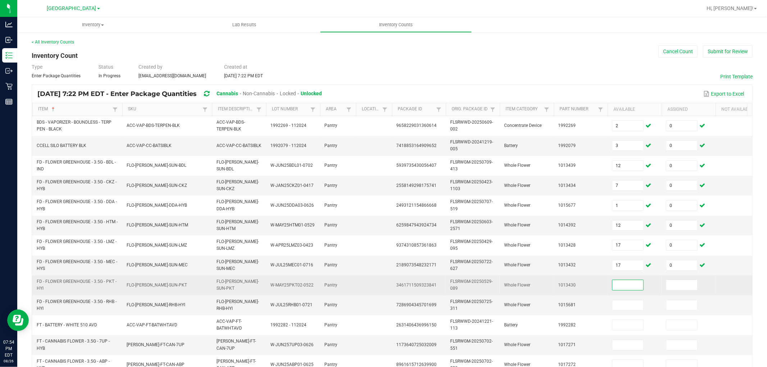
click at [618, 283] on input at bounding box center [627, 285] width 31 height 10
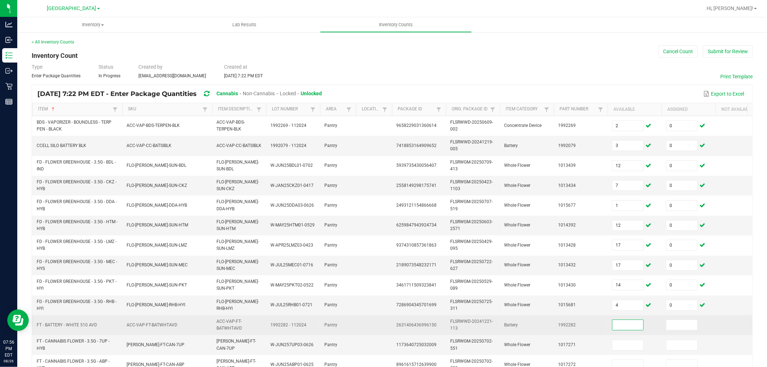
click at [628, 330] on input at bounding box center [627, 325] width 31 height 10
click at [628, 327] on input at bounding box center [627, 325] width 31 height 10
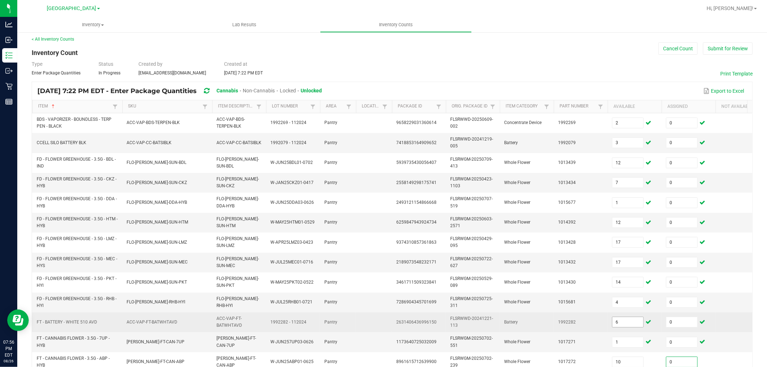
scroll to position [180, 0]
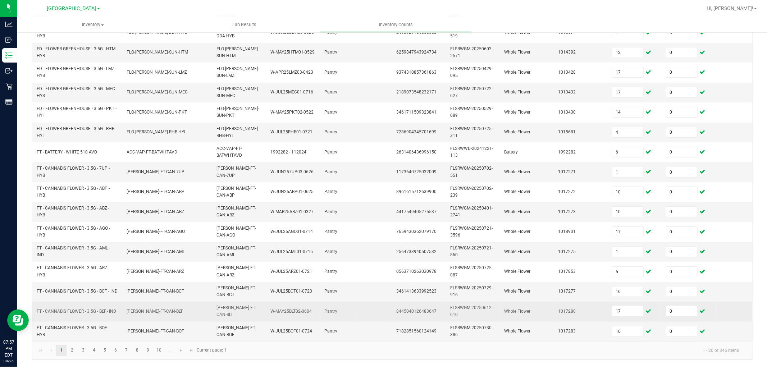
click at [305, 302] on td "W-MAY25BLT02-0604" at bounding box center [293, 312] width 54 height 20
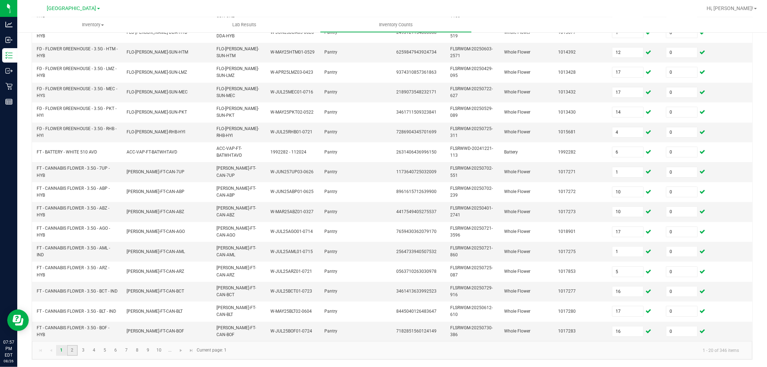
click at [77, 330] on link "2" at bounding box center [72, 350] width 10 height 11
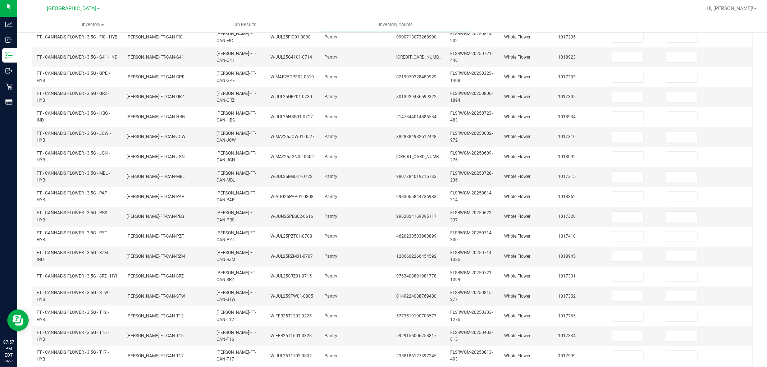
scroll to position [0, 0]
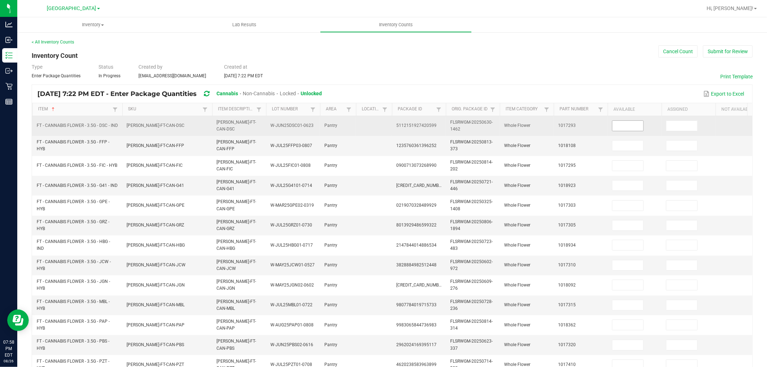
click at [620, 126] on input at bounding box center [627, 126] width 31 height 10
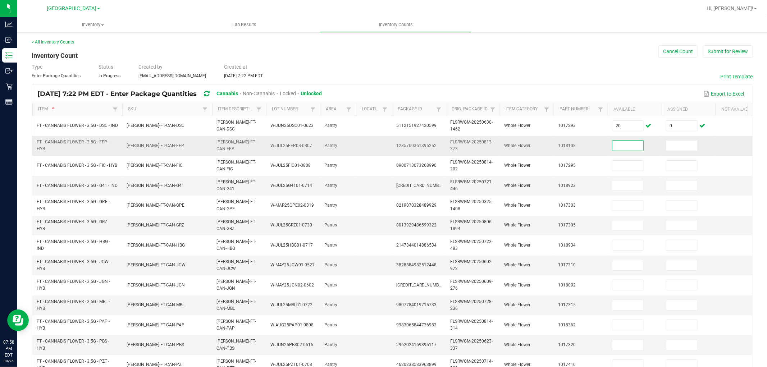
click at [628, 142] on input at bounding box center [627, 146] width 31 height 10
click at [638, 147] on input at bounding box center [627, 146] width 31 height 10
click at [640, 301] on input "61" at bounding box center [627, 305] width 31 height 10
click at [638, 330] on input at bounding box center [627, 345] width 31 height 10
click at [626, 330] on input at bounding box center [627, 345] width 31 height 10
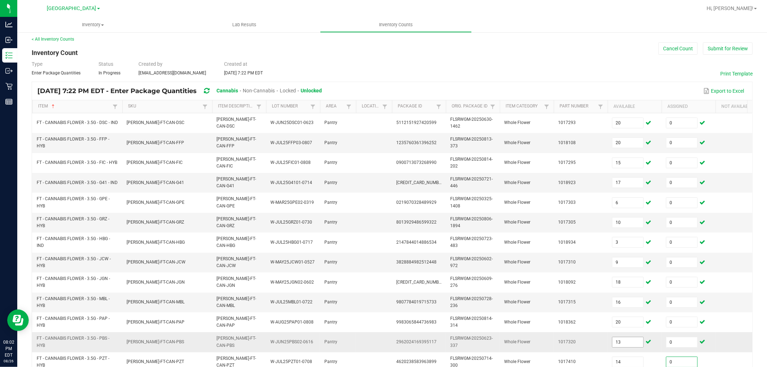
scroll to position [180, 0]
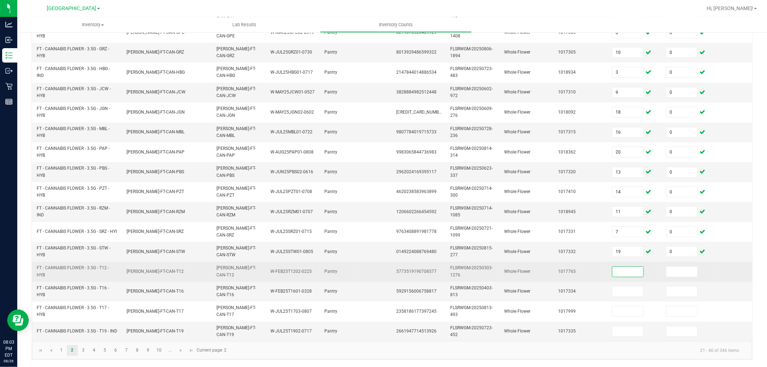
click at [623, 267] on input at bounding box center [627, 272] width 31 height 10
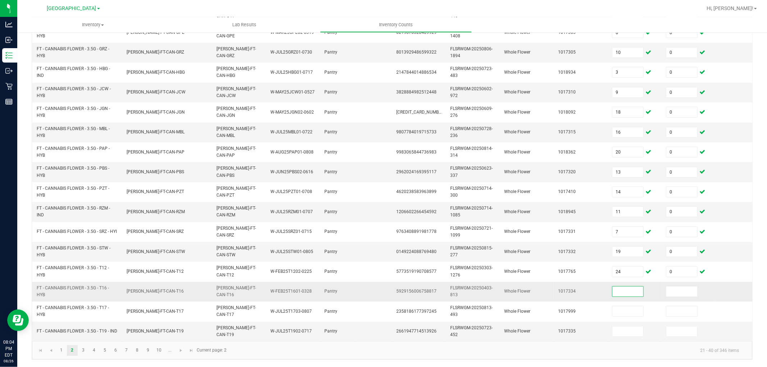
click at [626, 287] on input at bounding box center [627, 292] width 31 height 10
click at [630, 287] on input at bounding box center [627, 292] width 31 height 10
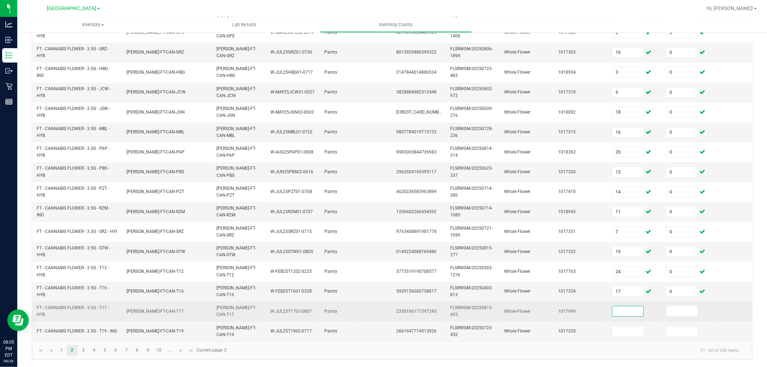
click at [630, 308] on input at bounding box center [627, 311] width 31 height 10
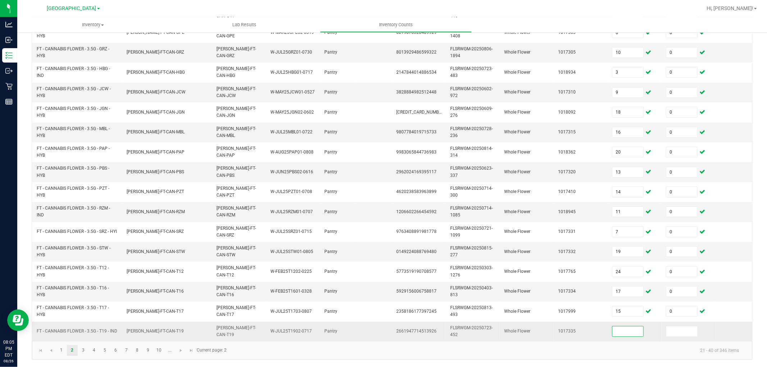
click at [637, 326] on input at bounding box center [627, 331] width 31 height 10
click at [627, 327] on input at bounding box center [627, 331] width 31 height 10
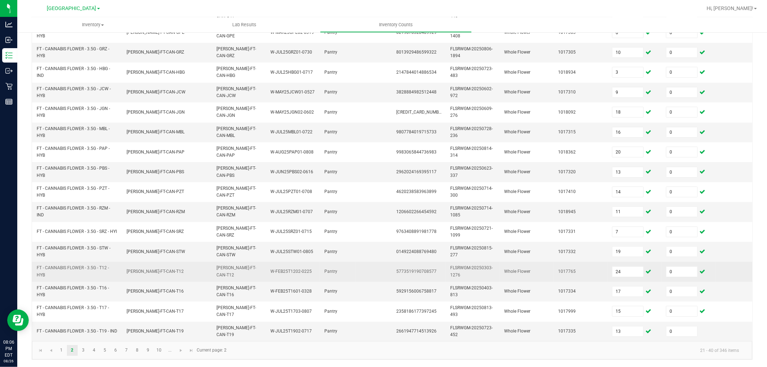
click at [520, 272] on td "Whole Flower" at bounding box center [527, 272] width 54 height 20
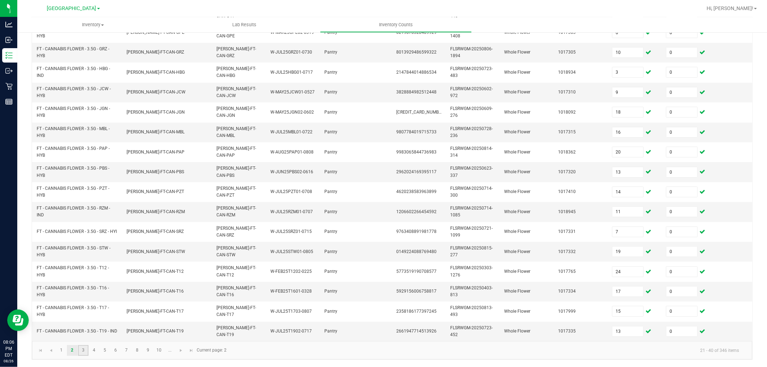
click at [83, 330] on link "3" at bounding box center [83, 350] width 10 height 11
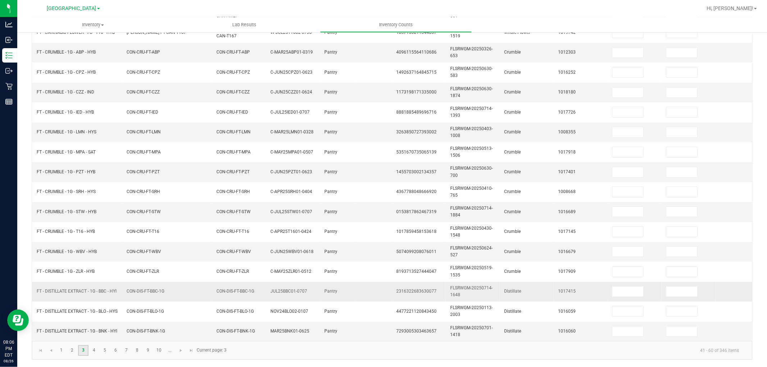
scroll to position [0, 0]
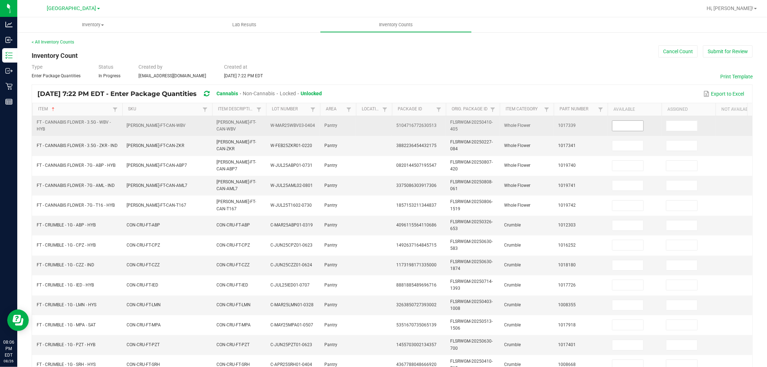
click at [624, 123] on input at bounding box center [627, 126] width 31 height 10
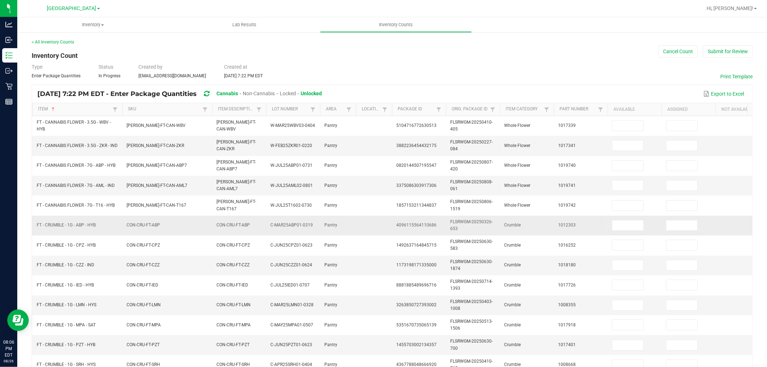
click at [187, 232] on td "CON-CRU-FT-ABP" at bounding box center [167, 226] width 90 height 20
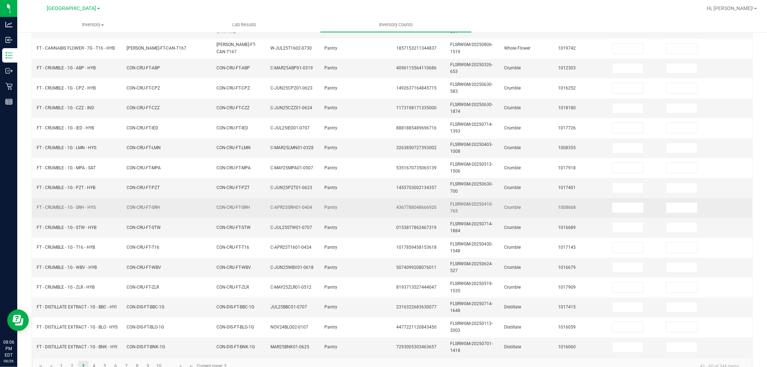
scroll to position [180, 0]
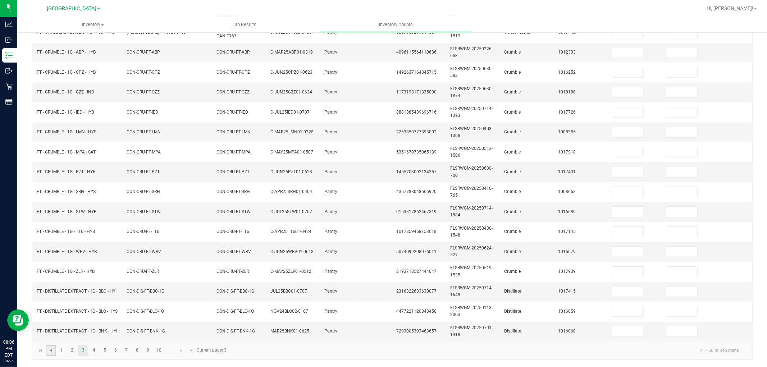
click at [49, 330] on span "Go to the previous page" at bounding box center [51, 351] width 6 height 6
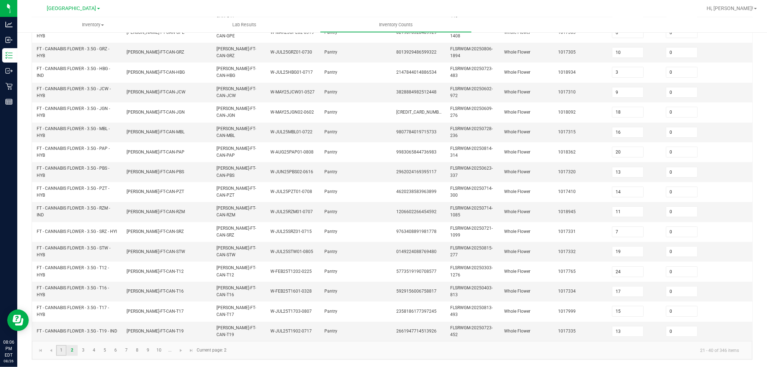
click at [65, 330] on link "1" at bounding box center [61, 350] width 10 height 11
click at [641, 287] on input "16" at bounding box center [627, 292] width 31 height 10
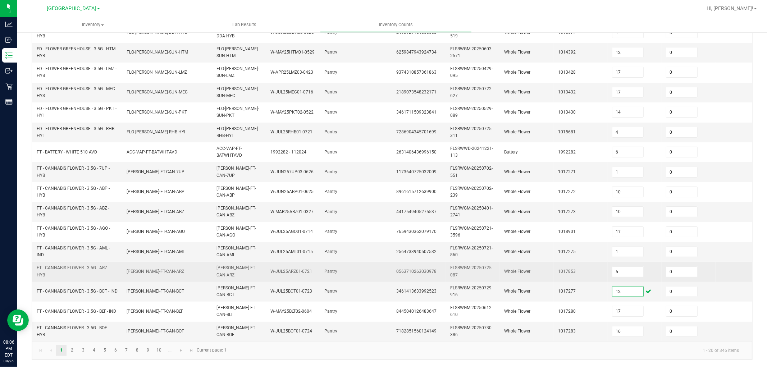
click at [400, 268] on td "0563710263030978" at bounding box center [419, 272] width 54 height 20
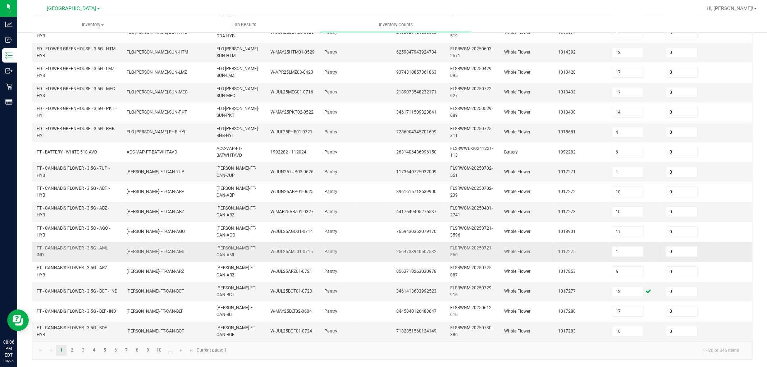
click at [651, 248] on td "1" at bounding box center [635, 252] width 54 height 20
click at [631, 247] on input "1" at bounding box center [627, 252] width 31 height 10
click at [425, 253] on td "2564733940507532" at bounding box center [419, 252] width 54 height 20
click at [75, 330] on link "2" at bounding box center [72, 350] width 10 height 11
click at [159, 330] on link "10" at bounding box center [159, 350] width 10 height 11
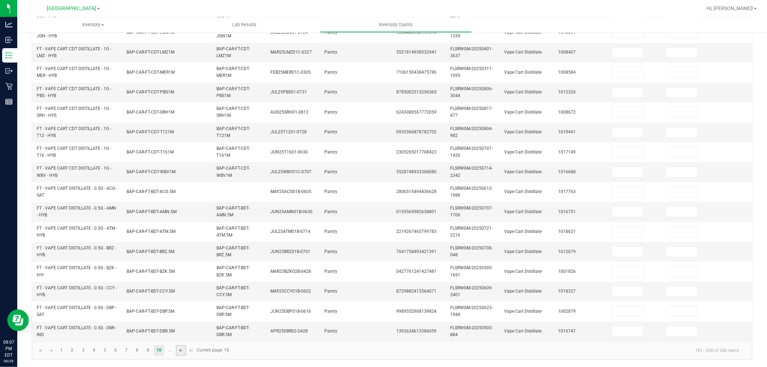
click at [178, 330] on span "Go to the next page" at bounding box center [181, 351] width 6 height 6
click at [114, 330] on link "15" at bounding box center [115, 350] width 10 height 11
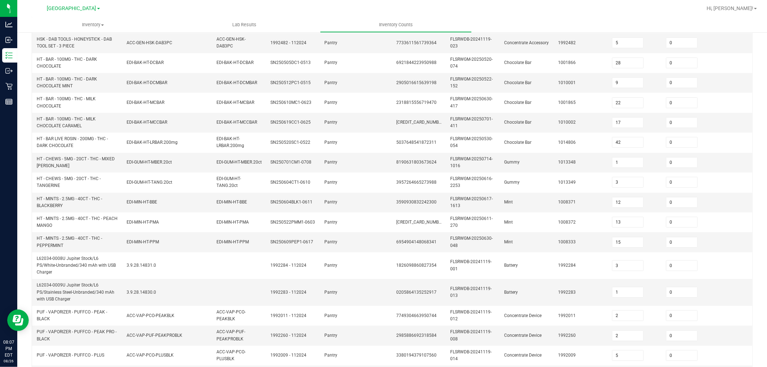
scroll to position [60, 0]
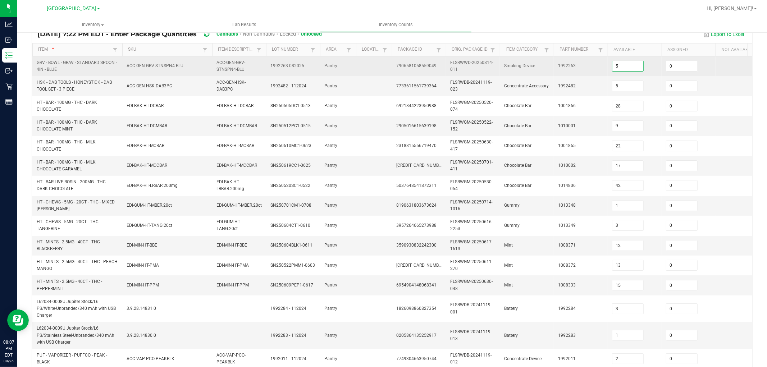
click at [624, 63] on input "5" at bounding box center [627, 66] width 31 height 10
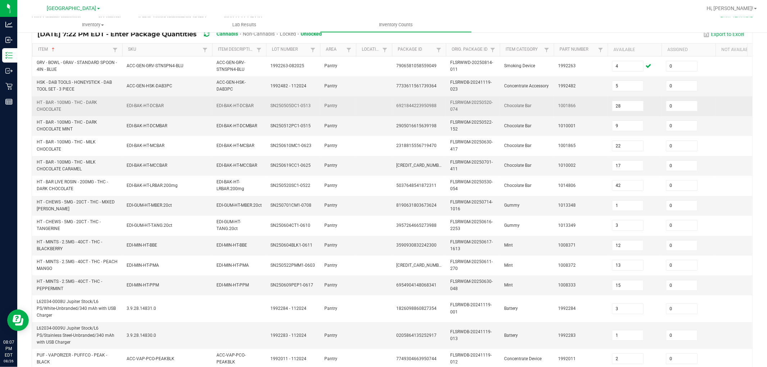
click at [561, 115] on td "1001866" at bounding box center [581, 106] width 54 height 20
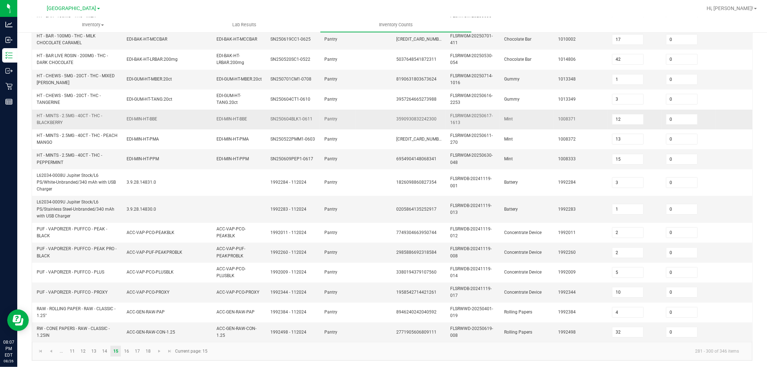
scroll to position [186, 0]
click at [156, 252] on td "ACC-VAP-PUF-PEAKPROBLK" at bounding box center [167, 252] width 90 height 20
click at [131, 330] on link "16" at bounding box center [126, 350] width 10 height 11
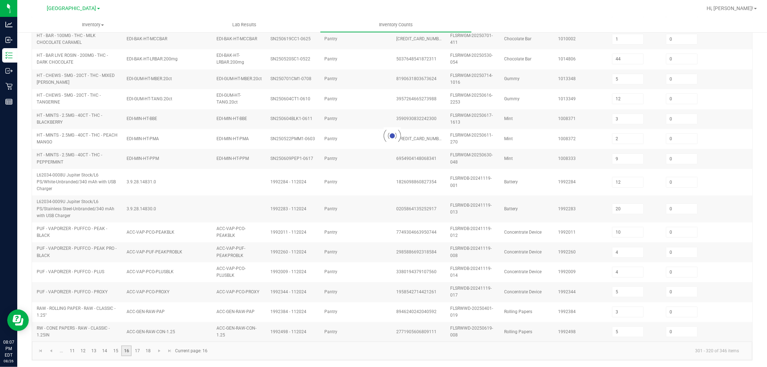
scroll to position [180, 0]
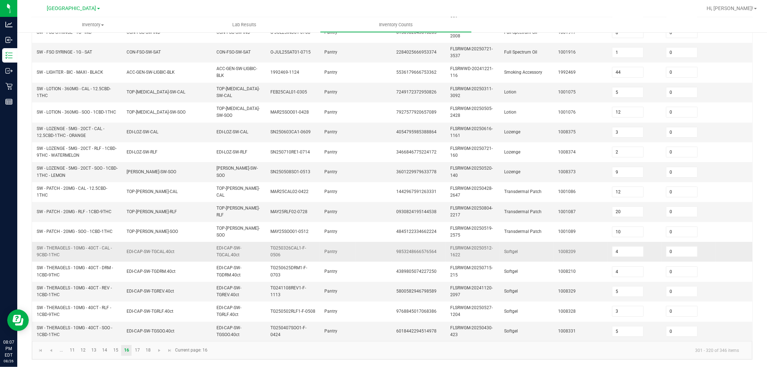
click at [153, 253] on td "EDI-CAP-SW-TGCAL.40ct" at bounding box center [167, 252] width 90 height 20
click at [69, 330] on link "11" at bounding box center [72, 350] width 10 height 11
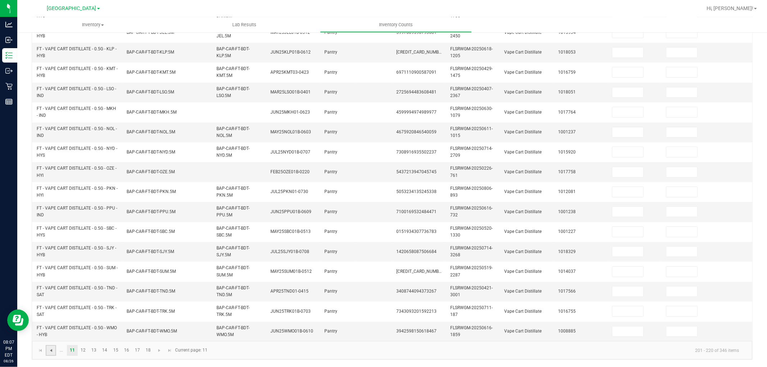
click at [53, 330] on span "Go to the previous page" at bounding box center [51, 351] width 6 height 6
click at [98, 330] on link "4" at bounding box center [94, 350] width 10 height 11
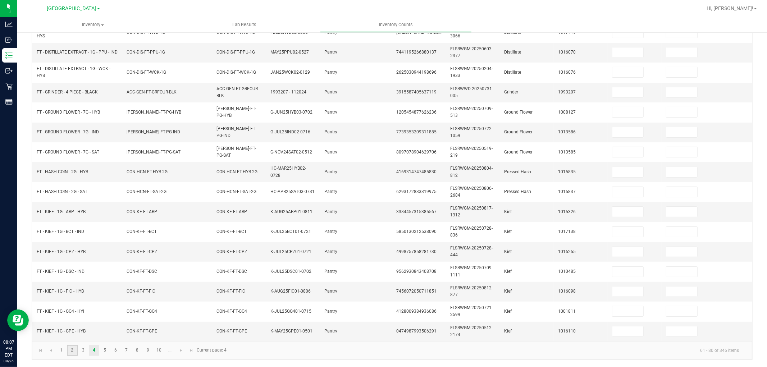
click at [73, 330] on link "2" at bounding box center [72, 350] width 10 height 11
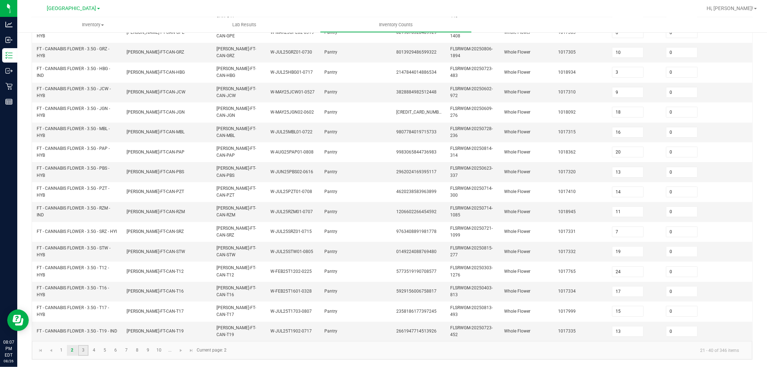
click at [84, 330] on link "3" at bounding box center [83, 350] width 10 height 11
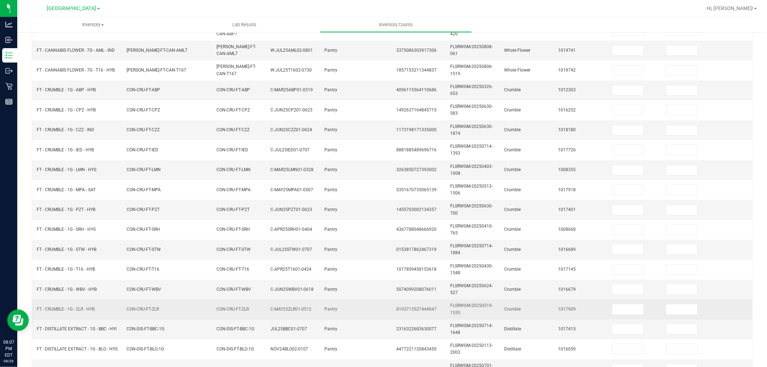
scroll to position [20, 0]
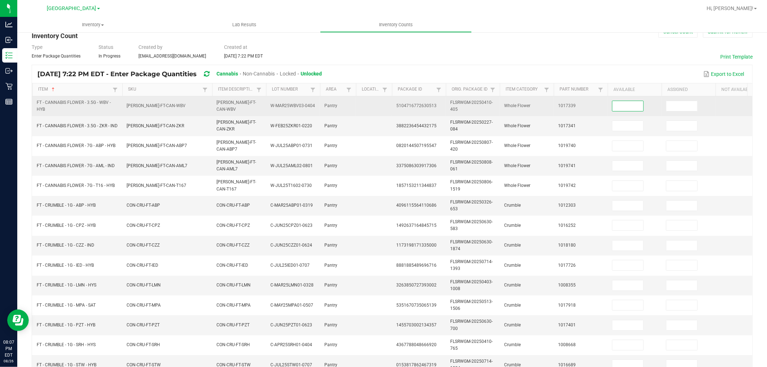
click at [631, 105] on input at bounding box center [627, 106] width 31 height 10
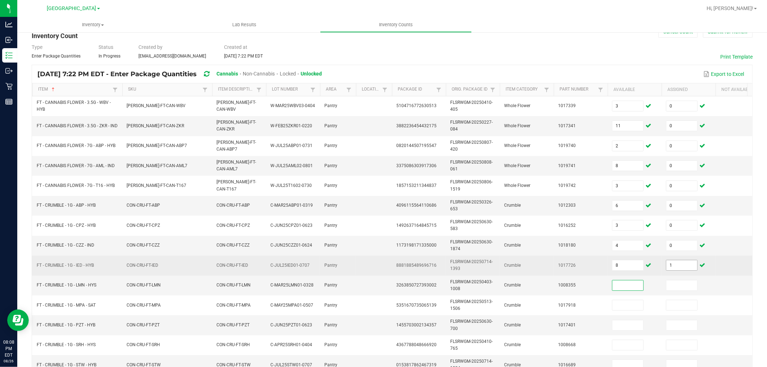
click at [685, 265] on input "1" at bounding box center [681, 265] width 31 height 10
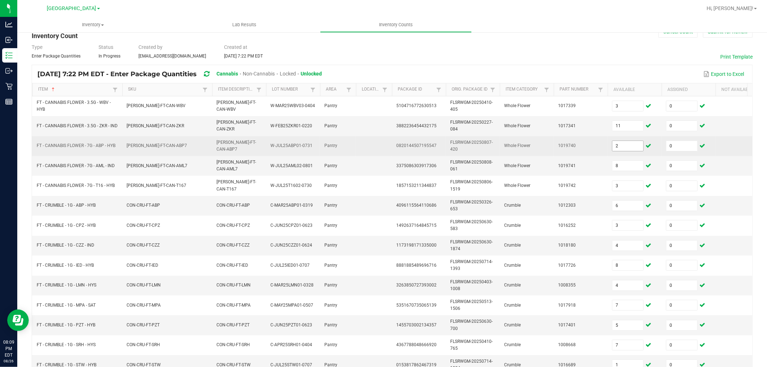
click at [630, 145] on input "2" at bounding box center [627, 146] width 31 height 10
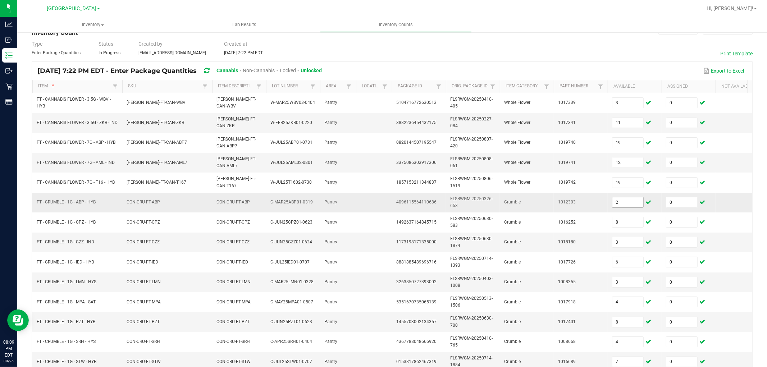
scroll to position [180, 0]
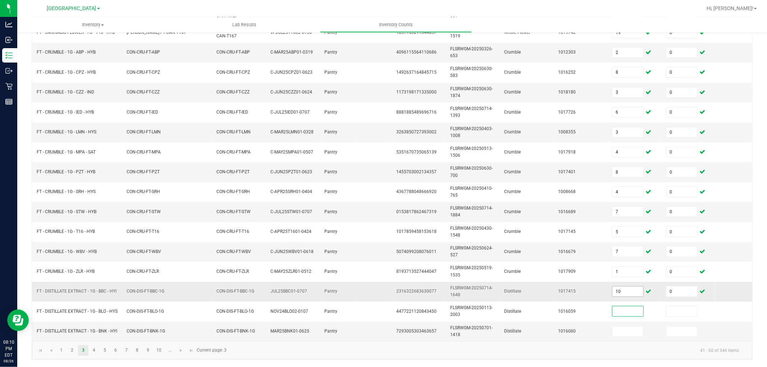
click at [628, 287] on input "10" at bounding box center [627, 292] width 31 height 10
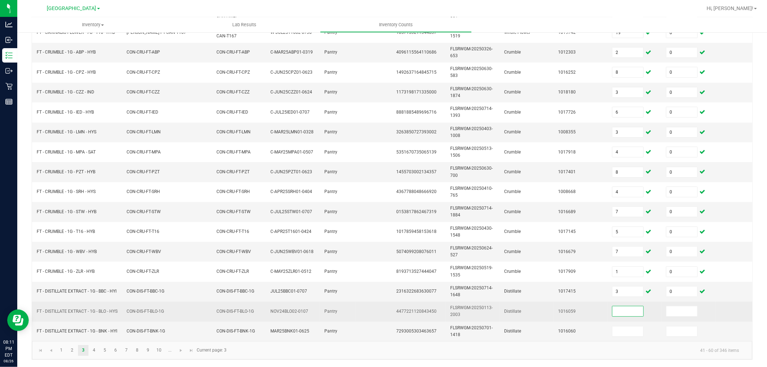
click at [617, 308] on input at bounding box center [627, 311] width 31 height 10
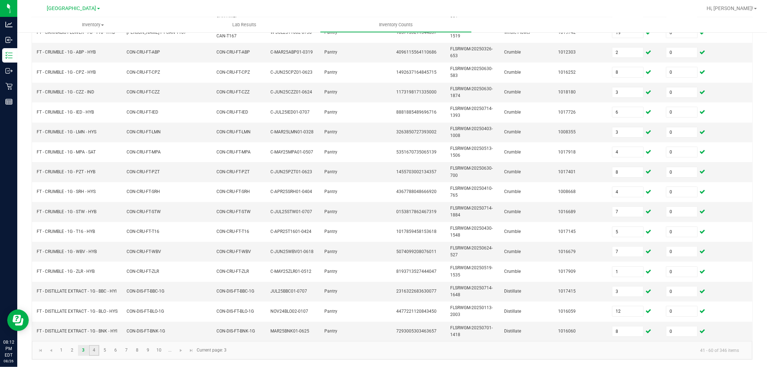
click at [92, 330] on link "4" at bounding box center [94, 350] width 10 height 11
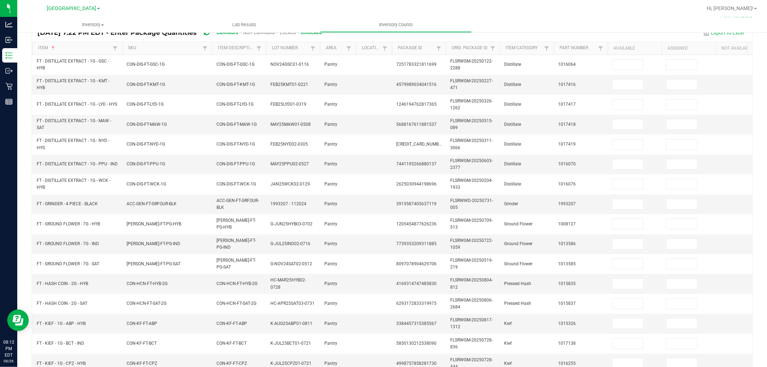
scroll to position [0, 0]
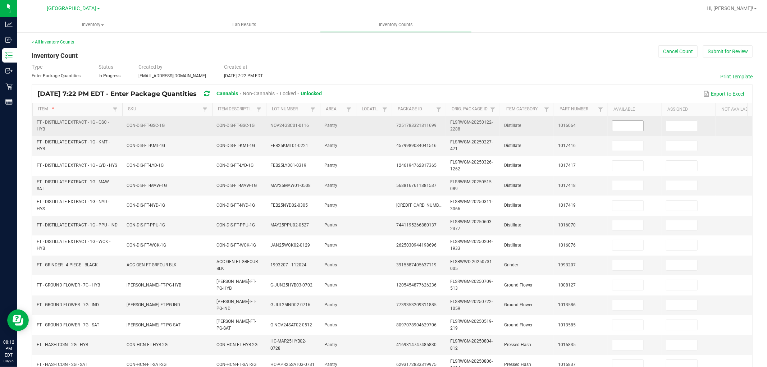
click at [616, 126] on input at bounding box center [627, 126] width 31 height 10
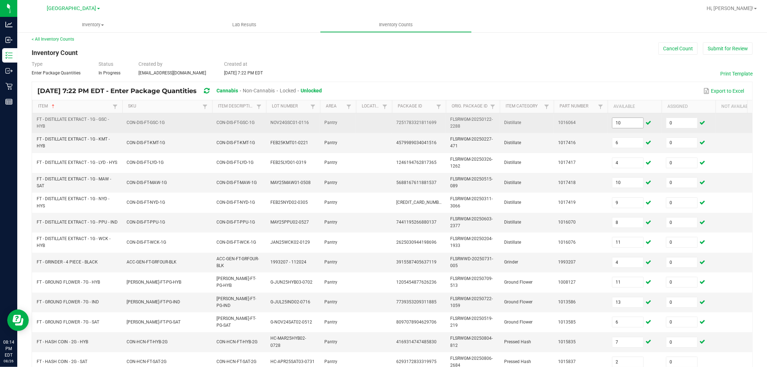
scroll to position [180, 0]
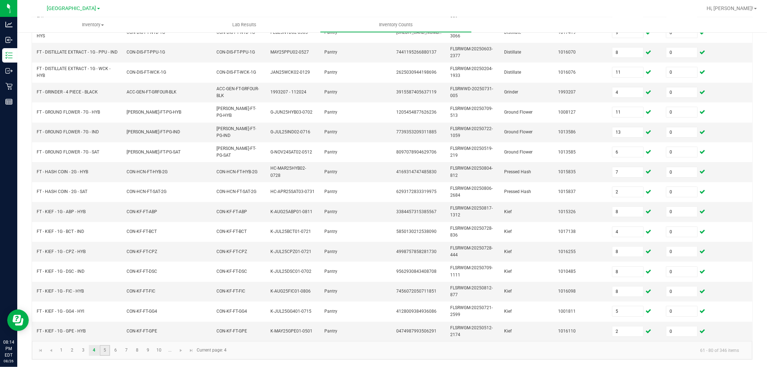
click at [107, 330] on link "5" at bounding box center [105, 350] width 10 height 11
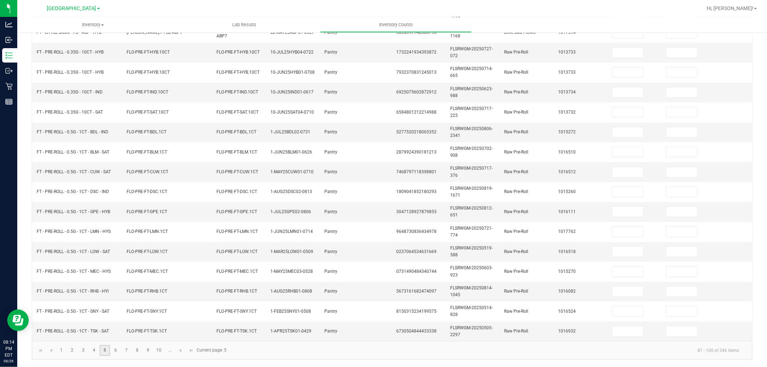
scroll to position [0, 0]
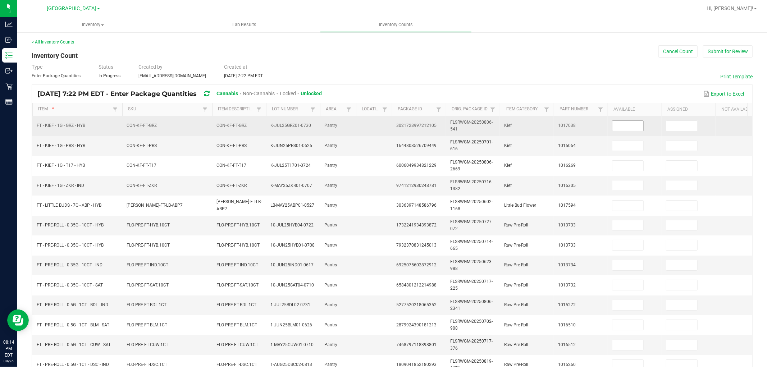
click at [630, 122] on input at bounding box center [627, 126] width 31 height 10
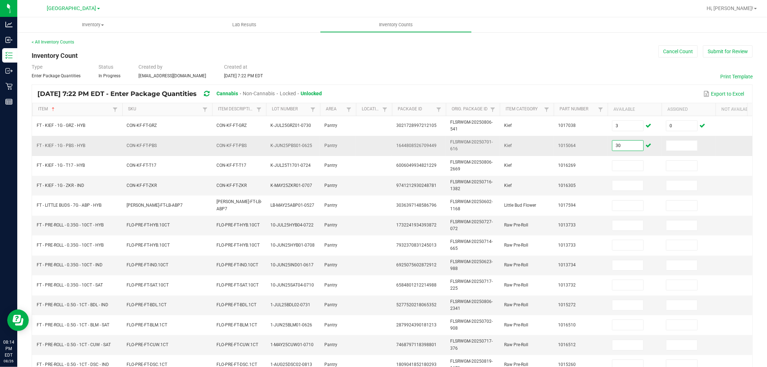
click at [637, 150] on input "30" at bounding box center [627, 146] width 31 height 10
click at [428, 224] on span "1732241934393872" at bounding box center [416, 225] width 40 height 5
copy span "1732241934393872"
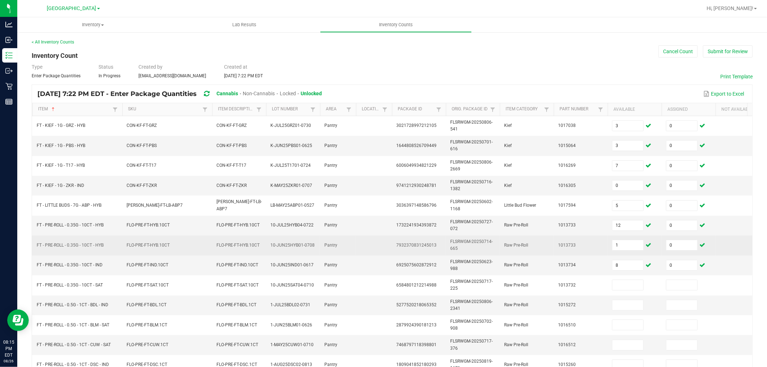
click at [429, 246] on span "7932370831245013" at bounding box center [416, 245] width 40 height 5
copy span "7932370831245013"
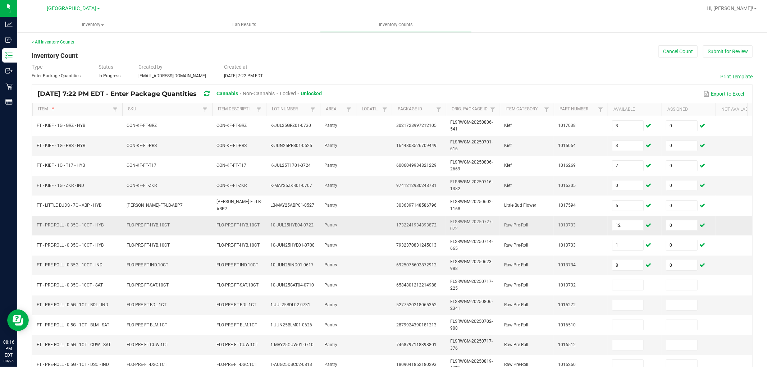
click at [412, 222] on td "1732241934393872" at bounding box center [419, 226] width 54 height 20
click at [414, 225] on span "1732241934393872" at bounding box center [416, 225] width 40 height 5
copy span "1732241934393872"
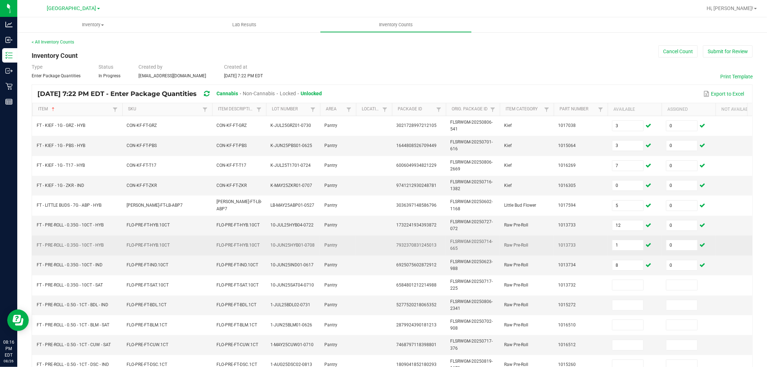
click at [422, 245] on span "7932370831245013" at bounding box center [416, 245] width 40 height 5
click at [619, 246] on input "1" at bounding box center [627, 245] width 31 height 10
click at [518, 236] on td "Raw Pre-Roll" at bounding box center [527, 245] width 54 height 20
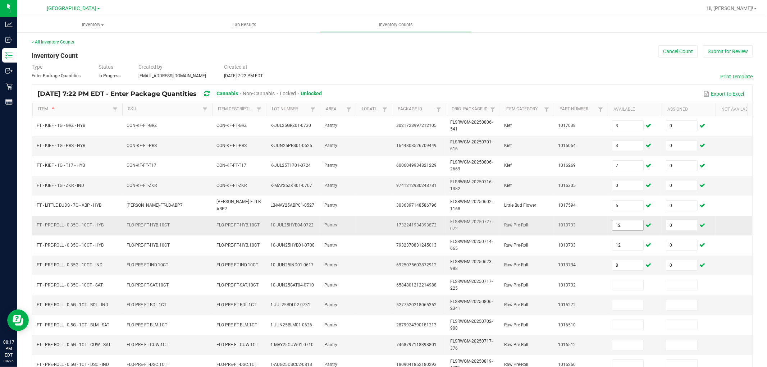
click at [619, 224] on input "12" at bounding box center [627, 225] width 31 height 10
click at [620, 224] on input "12" at bounding box center [627, 225] width 31 height 10
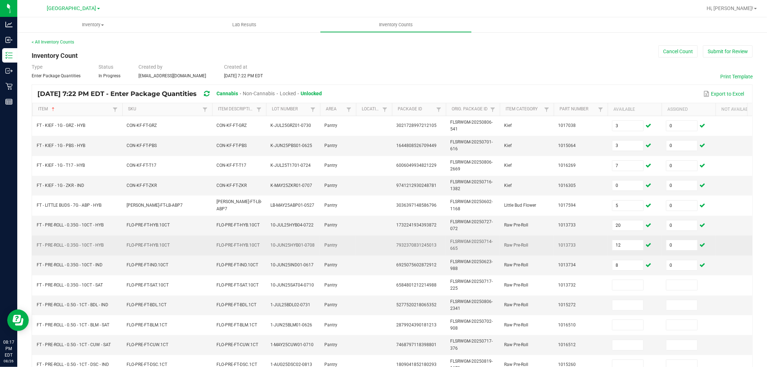
click at [484, 241] on span "FLSRWGM-20250714-665" at bounding box center [471, 245] width 42 height 12
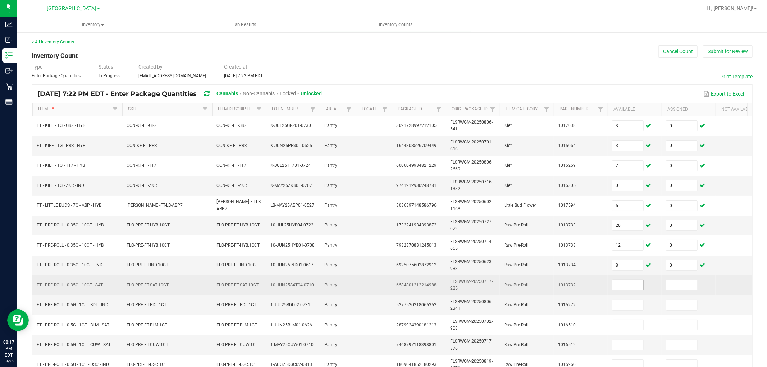
click at [620, 287] on input at bounding box center [627, 285] width 31 height 10
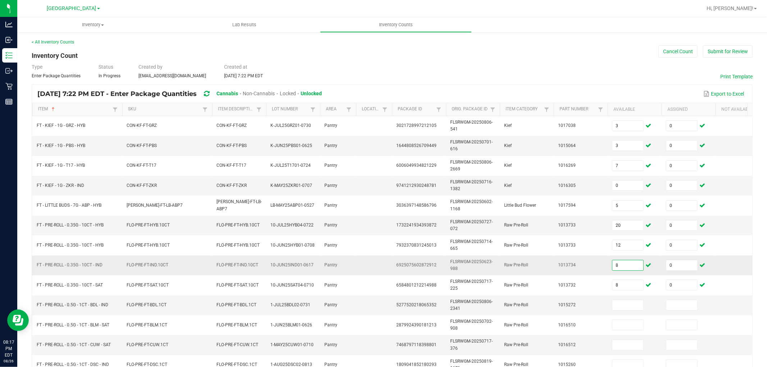
click at [627, 264] on input "8" at bounding box center [627, 265] width 31 height 10
click at [628, 303] on input at bounding box center [627, 305] width 31 height 10
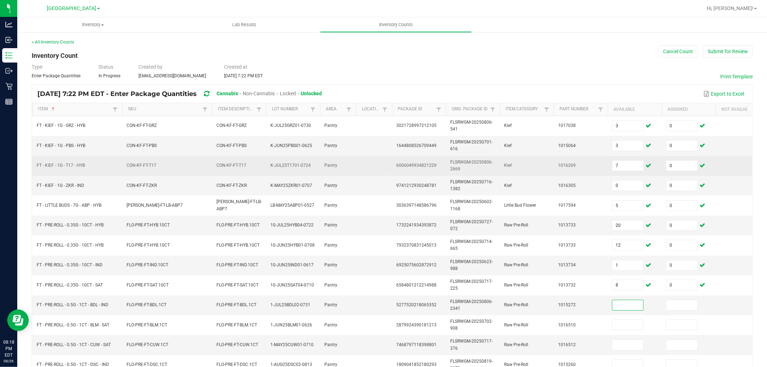
click at [253, 170] on td "CON-KF-FT-T17" at bounding box center [239, 166] width 54 height 20
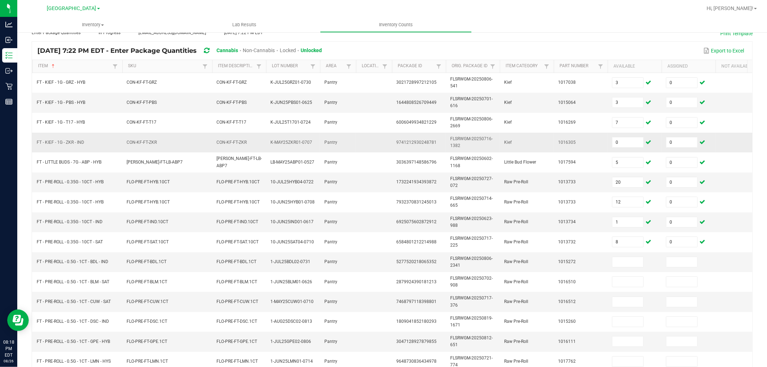
scroll to position [180, 0]
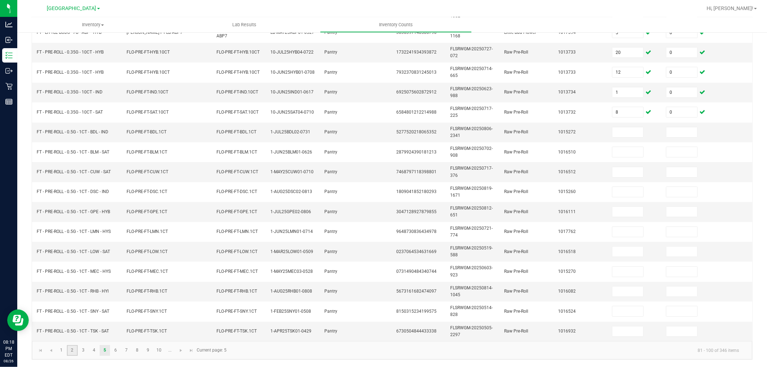
click at [67, 330] on link "2" at bounding box center [72, 350] width 10 height 11
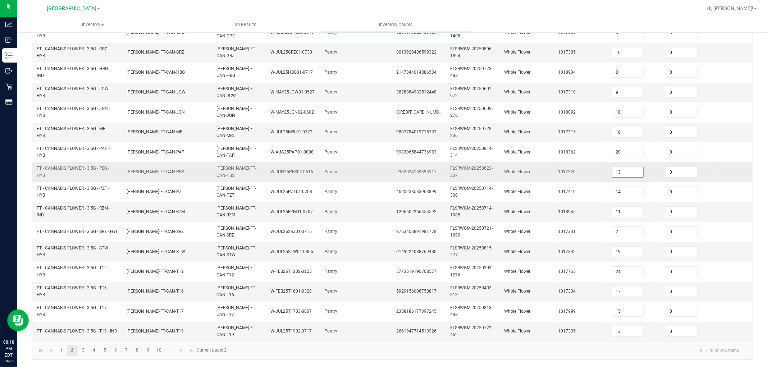
click at [623, 167] on input "13" at bounding box center [627, 172] width 31 height 10
click at [520, 174] on td "Whole Flower" at bounding box center [527, 172] width 54 height 20
click at [109, 330] on link "5" at bounding box center [105, 350] width 10 height 11
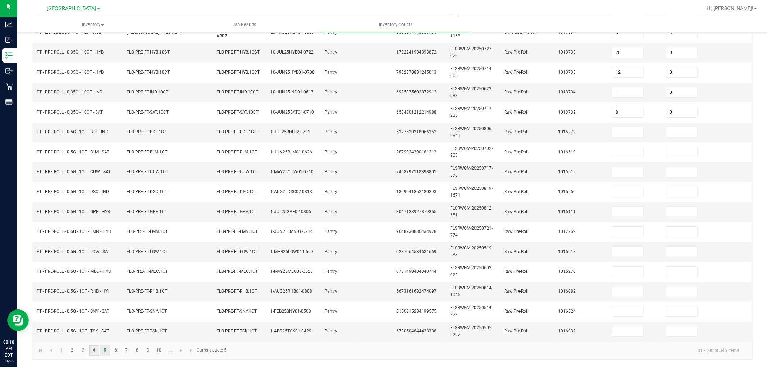
click at [93, 330] on link "4" at bounding box center [94, 350] width 10 height 11
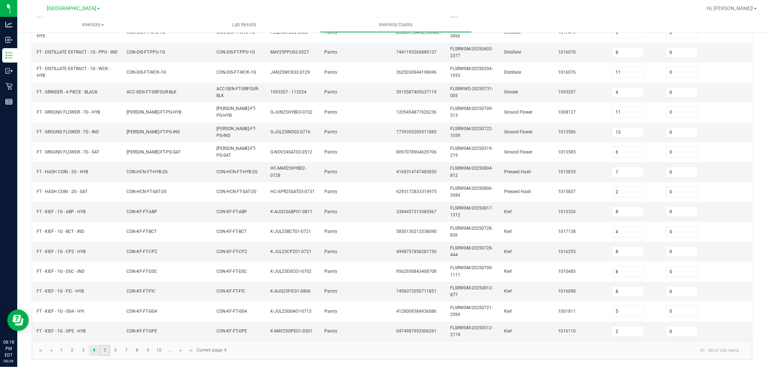
click at [105, 330] on link "5" at bounding box center [105, 350] width 10 height 11
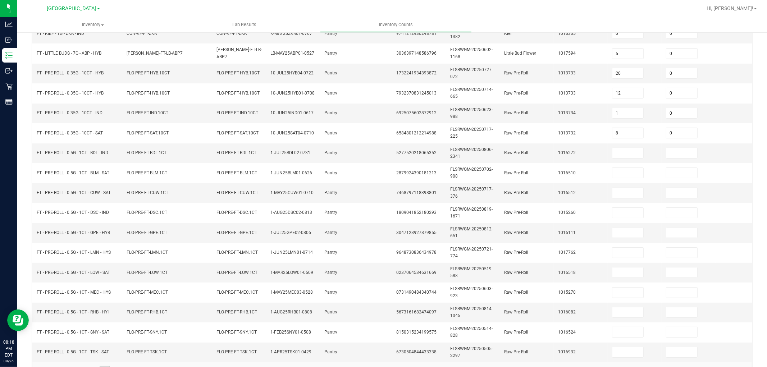
scroll to position [139, 0]
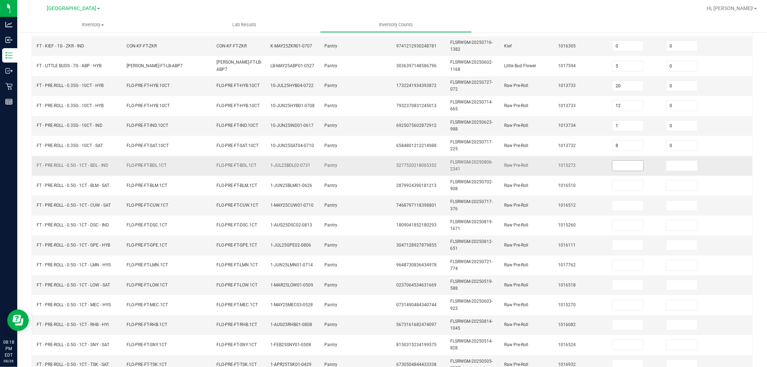
click at [627, 166] on input at bounding box center [627, 166] width 31 height 10
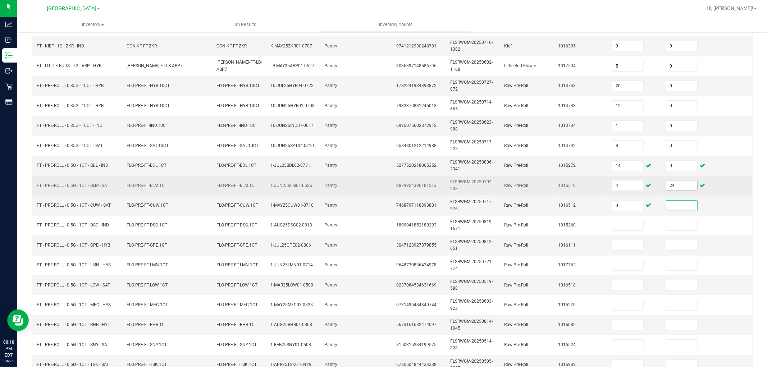
click at [687, 185] on input "24" at bounding box center [681, 185] width 31 height 10
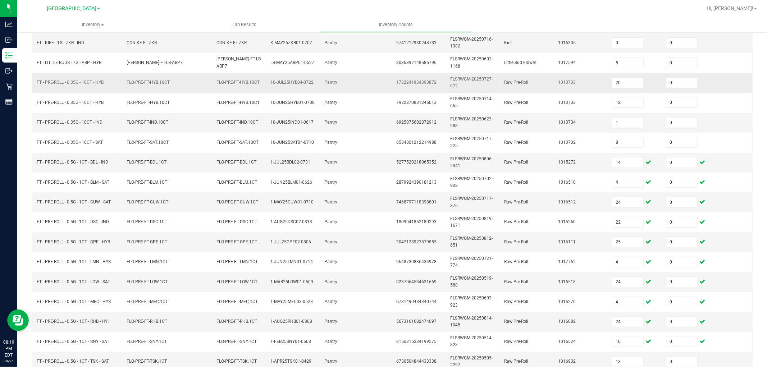
click at [310, 88] on td "10-JUL25HYB04-0722" at bounding box center [293, 83] width 54 height 20
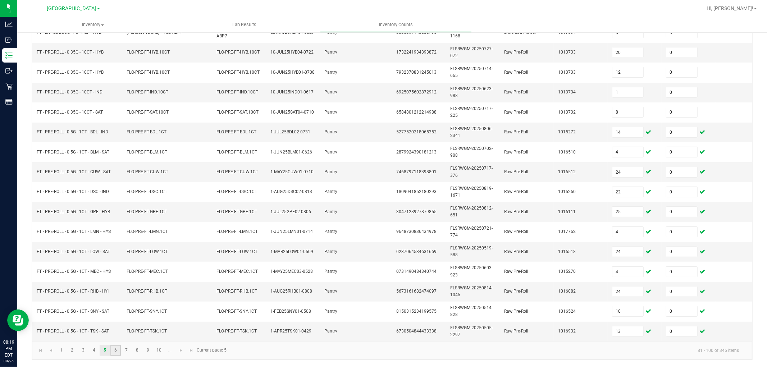
click at [115, 330] on link "6" at bounding box center [115, 350] width 10 height 11
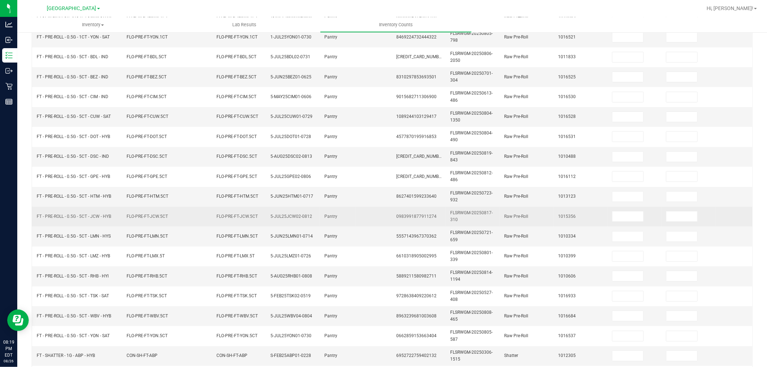
scroll to position [0, 0]
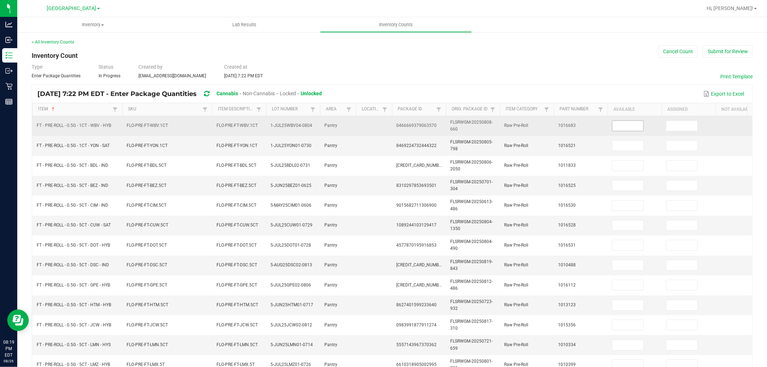
click at [633, 123] on input at bounding box center [627, 126] width 31 height 10
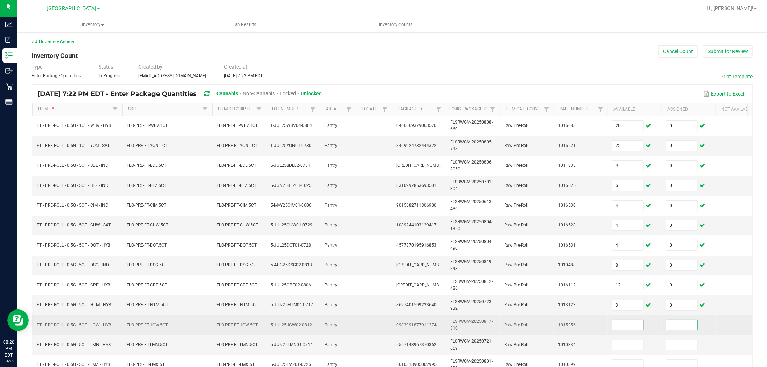
click at [628, 320] on span at bounding box center [628, 325] width 32 height 11
click at [628, 324] on input at bounding box center [627, 325] width 31 height 10
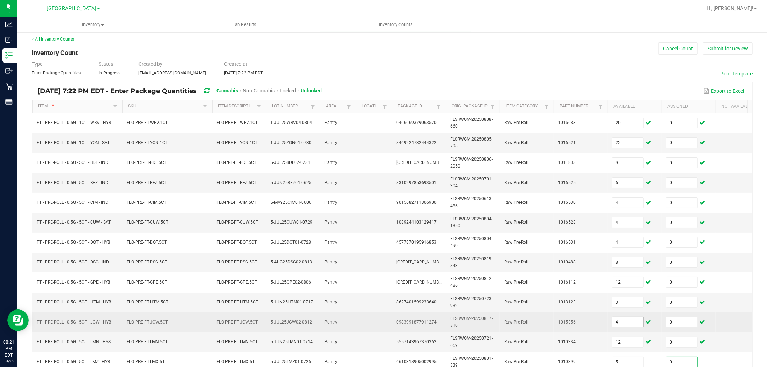
scroll to position [180, 0]
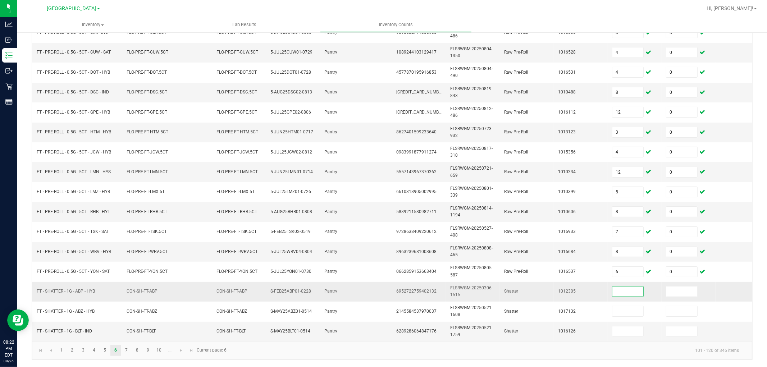
click at [624, 287] on input at bounding box center [627, 292] width 31 height 10
click at [527, 283] on td "Shatter" at bounding box center [527, 292] width 54 height 20
click at [125, 330] on link "7" at bounding box center [126, 350] width 10 height 11
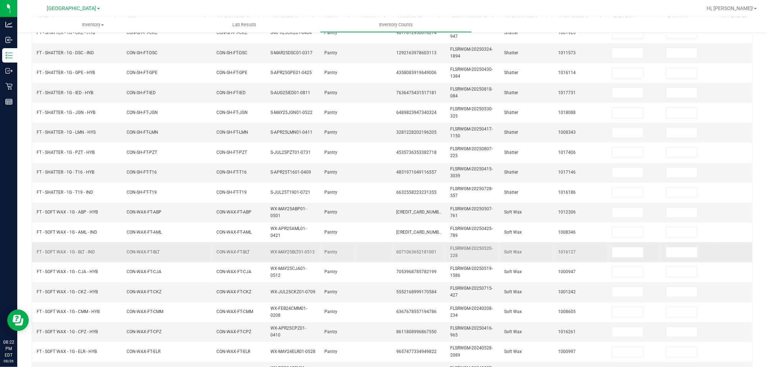
scroll to position [0, 0]
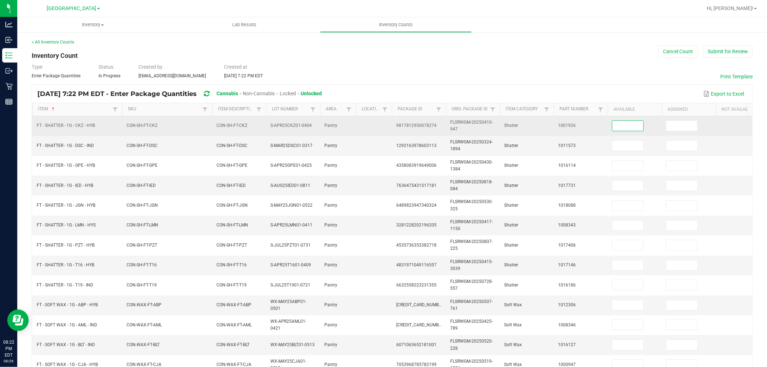
click at [637, 125] on input at bounding box center [627, 126] width 31 height 10
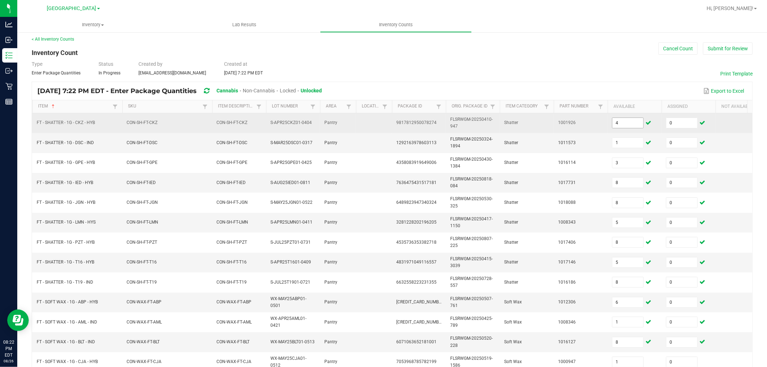
scroll to position [180, 0]
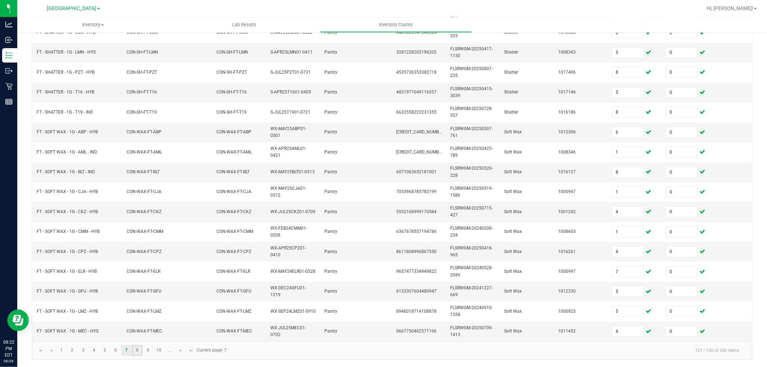
click at [134, 330] on link "8" at bounding box center [137, 350] width 10 height 11
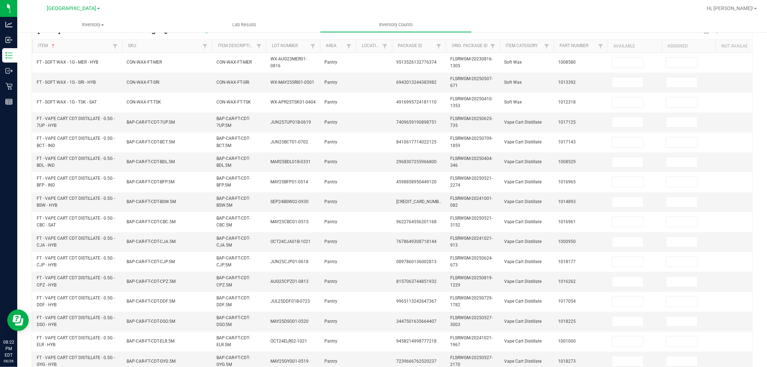
scroll to position [0, 0]
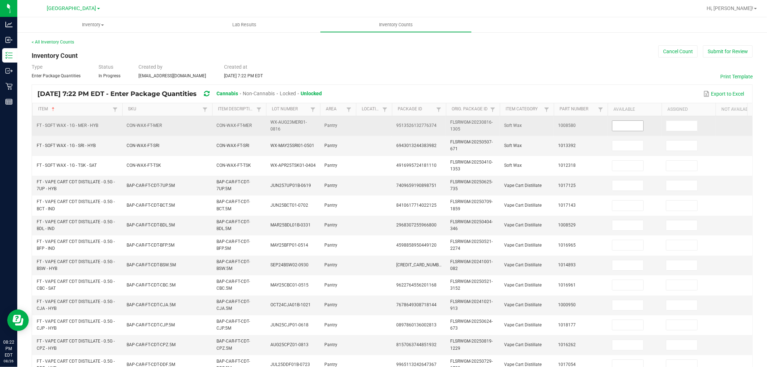
click at [620, 126] on input at bounding box center [627, 126] width 31 height 10
click at [639, 123] on input "22" at bounding box center [627, 126] width 31 height 10
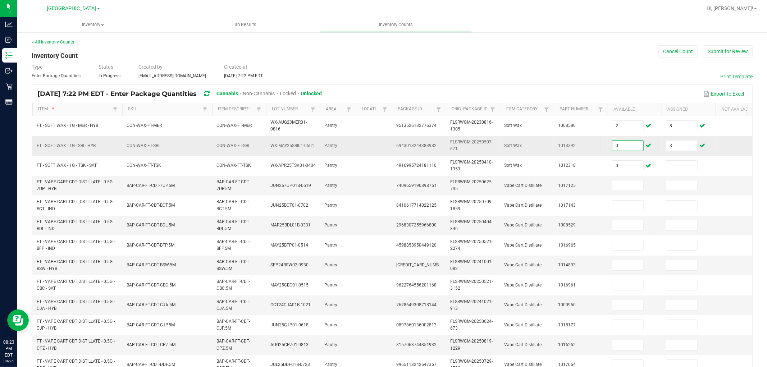
click at [631, 149] on input "0" at bounding box center [627, 146] width 31 height 10
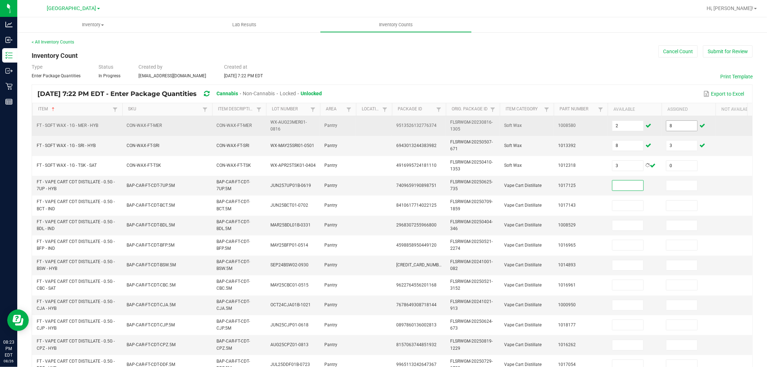
drag, startPoint x: 667, startPoint y: 132, endPoint x: 674, endPoint y: 128, distance: 8.4
click at [669, 132] on td "8" at bounding box center [689, 126] width 54 height 20
click at [681, 123] on input "8" at bounding box center [681, 126] width 31 height 10
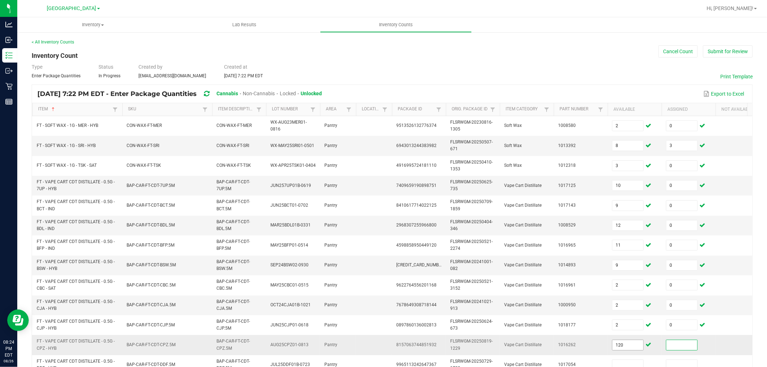
click at [630, 330] on input "120" at bounding box center [627, 345] width 31 height 10
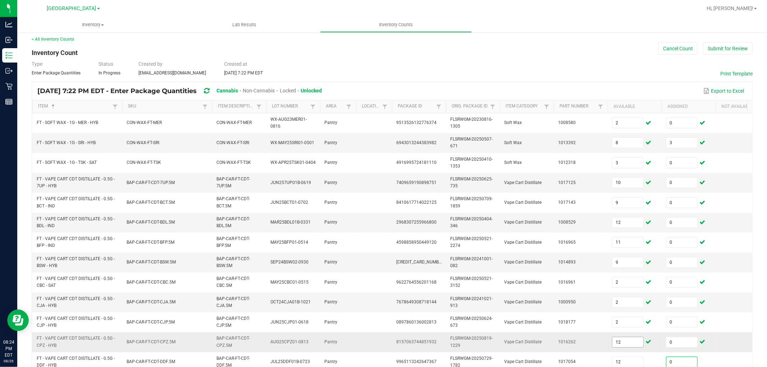
scroll to position [180, 0]
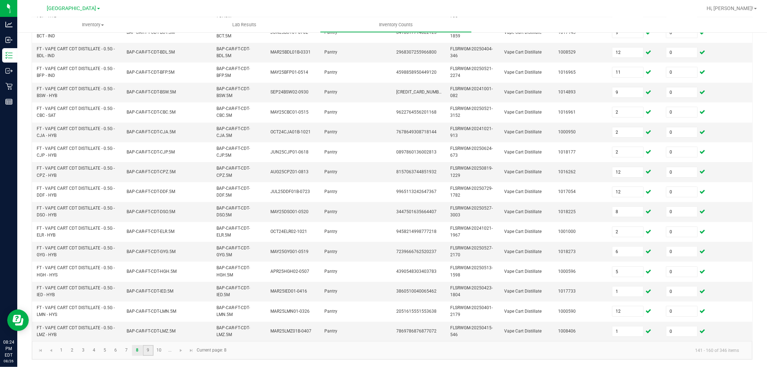
click at [149, 330] on link "9" at bounding box center [148, 350] width 10 height 11
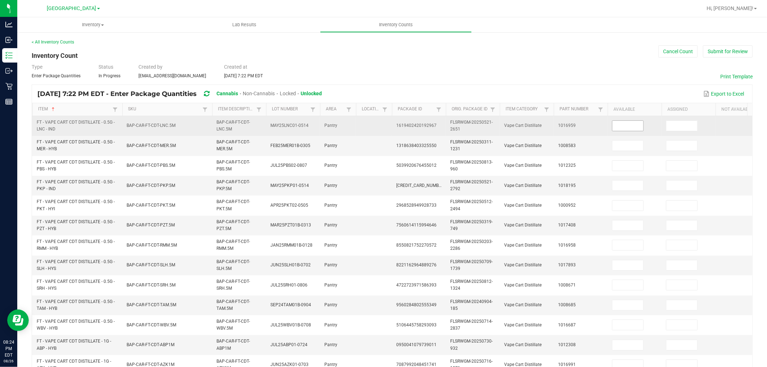
click at [642, 124] on span at bounding box center [628, 125] width 32 height 11
click at [638, 126] on input at bounding box center [627, 126] width 31 height 10
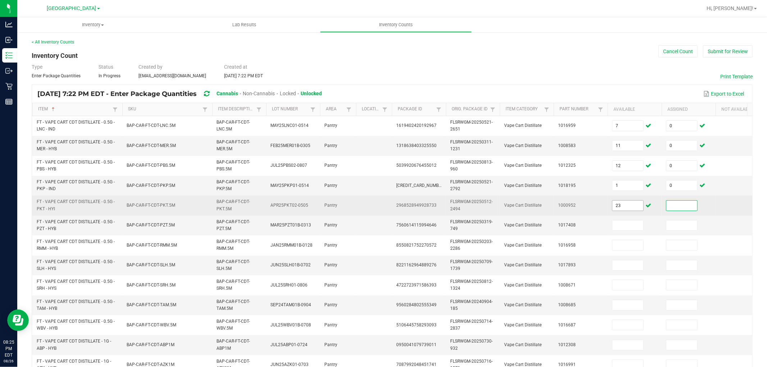
click at [621, 207] on input "23" at bounding box center [627, 206] width 31 height 10
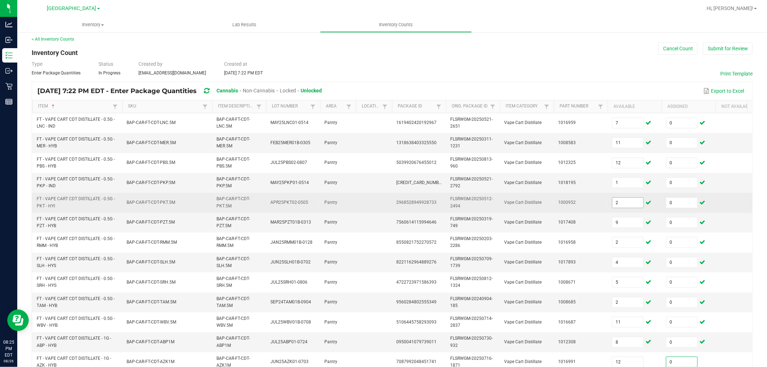
scroll to position [180, 0]
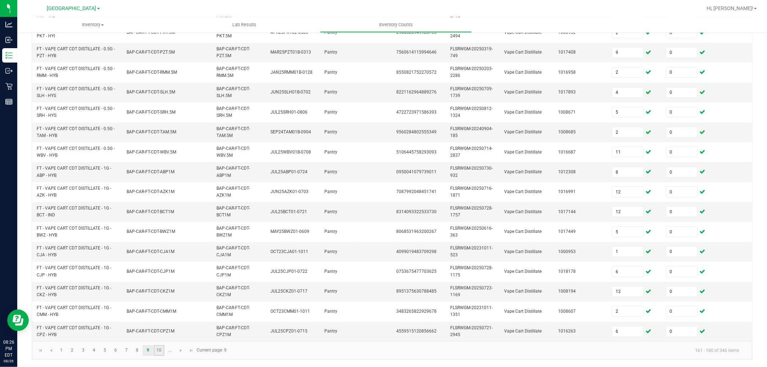
click at [156, 330] on link "10" at bounding box center [159, 350] width 10 height 11
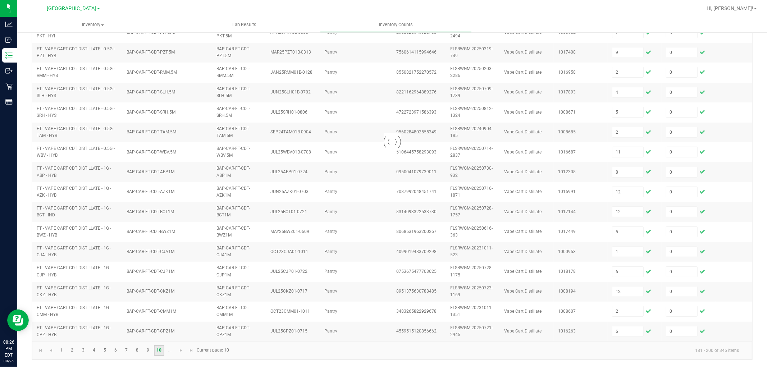
scroll to position [20, 0]
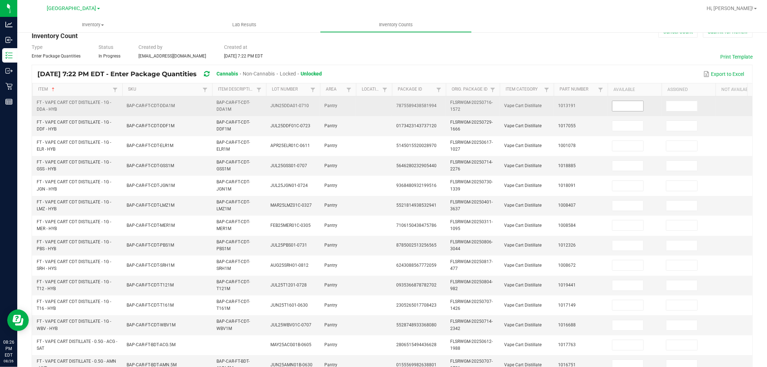
click at [617, 108] on input at bounding box center [627, 106] width 31 height 10
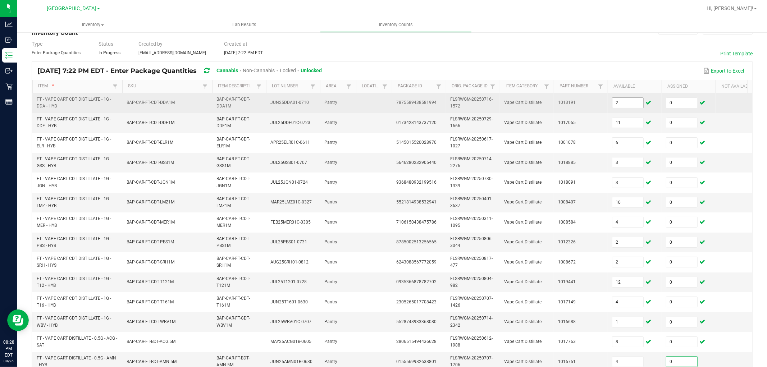
scroll to position [180, 0]
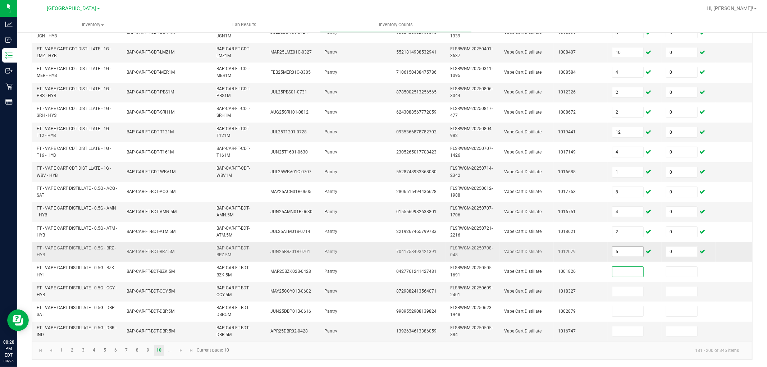
click at [631, 247] on input "5" at bounding box center [627, 252] width 31 height 10
click at [186, 330] on link at bounding box center [181, 350] width 10 height 11
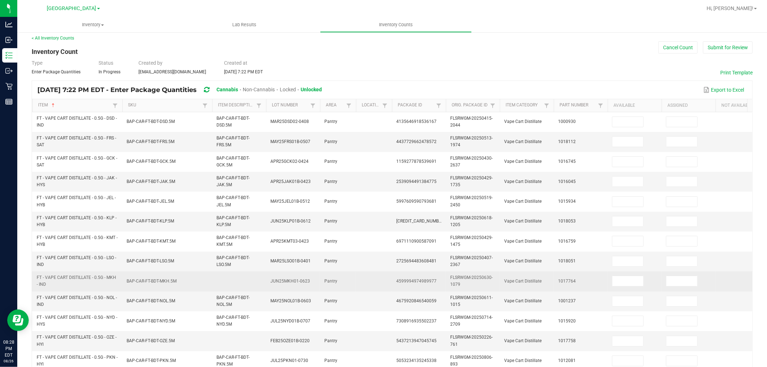
scroll to position [0, 0]
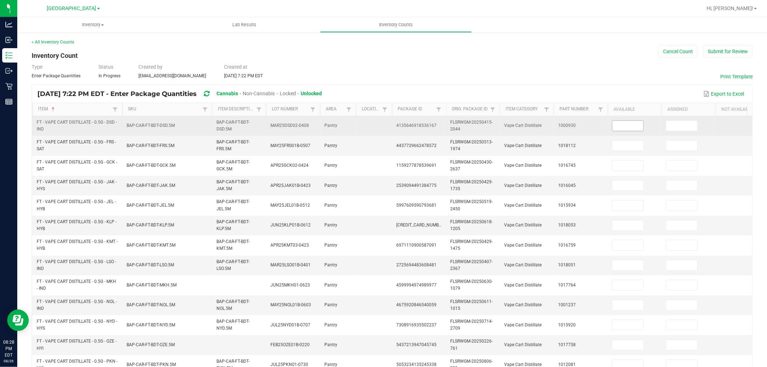
click at [617, 120] on span at bounding box center [628, 125] width 32 height 11
click at [624, 128] on input at bounding box center [627, 126] width 31 height 10
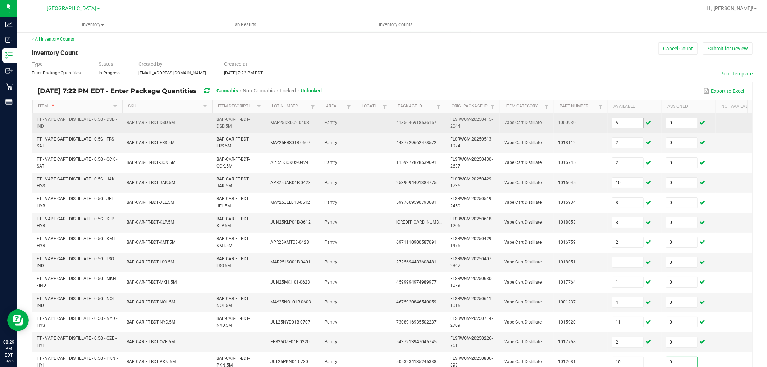
scroll to position [180, 0]
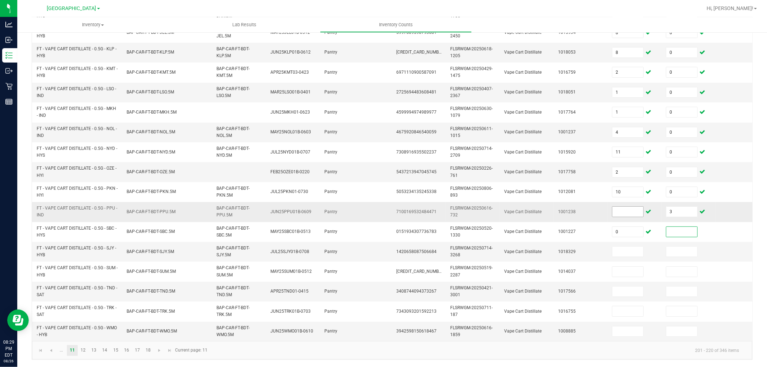
click at [631, 207] on input at bounding box center [627, 212] width 31 height 10
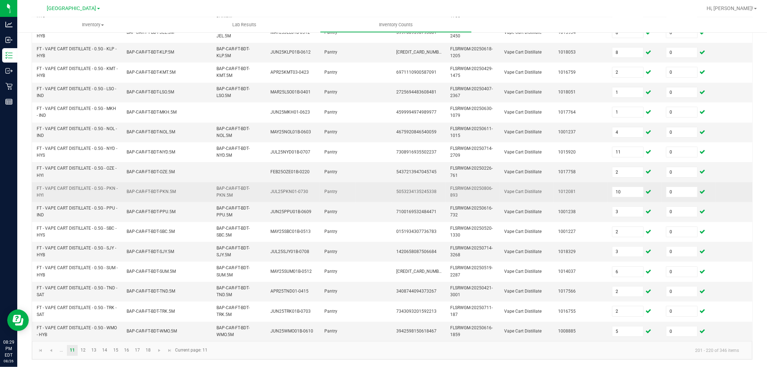
click at [499, 182] on td "FLSRWGM-20250806-893" at bounding box center [473, 192] width 54 height 20
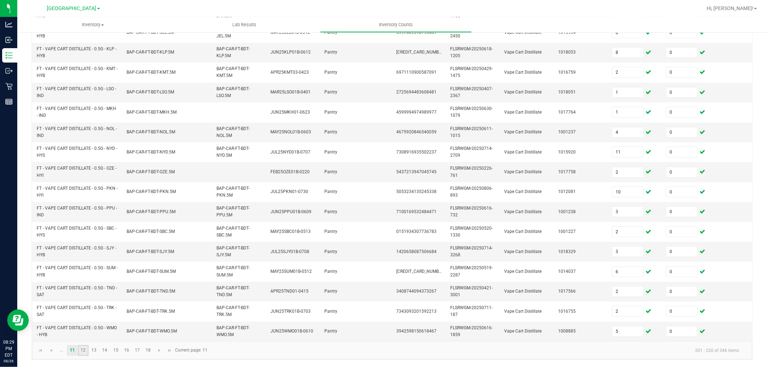
click at [84, 330] on link "12" at bounding box center [83, 350] width 10 height 11
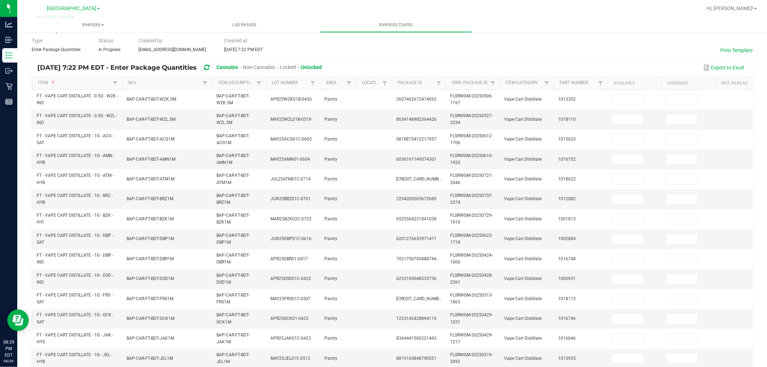
scroll to position [0, 0]
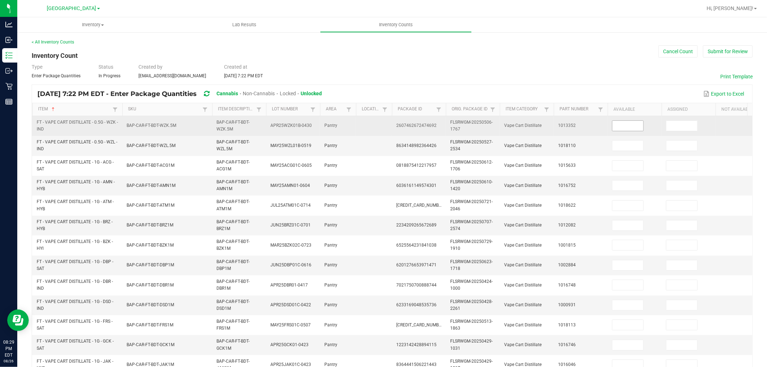
click at [635, 128] on input at bounding box center [627, 126] width 31 height 10
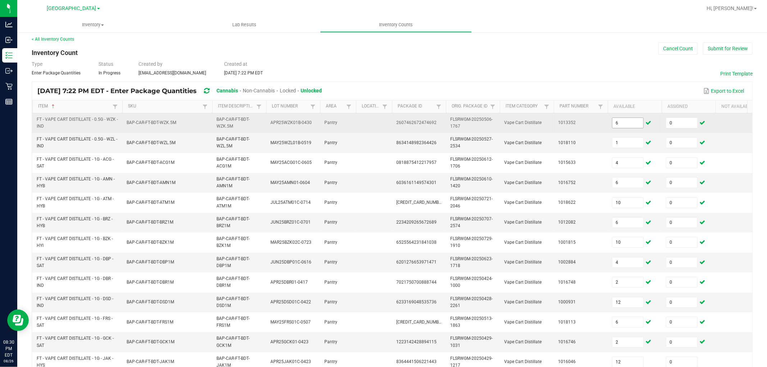
scroll to position [180, 0]
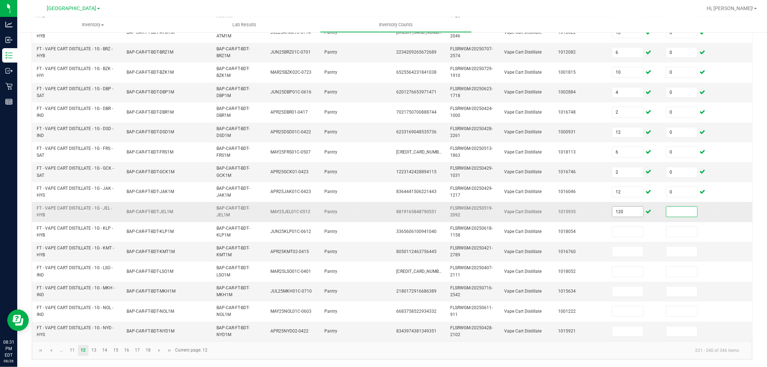
click at [633, 208] on input "120" at bounding box center [627, 212] width 31 height 10
click at [282, 294] on td "JUL25MKH01C-0710" at bounding box center [293, 292] width 54 height 20
click at [96, 330] on link "13" at bounding box center [94, 350] width 10 height 11
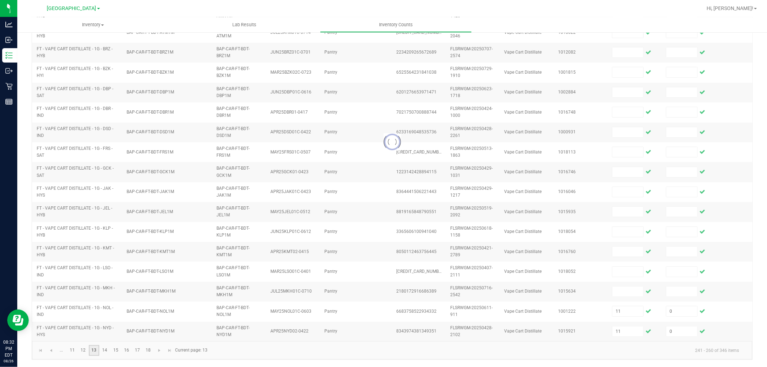
scroll to position [0, 0]
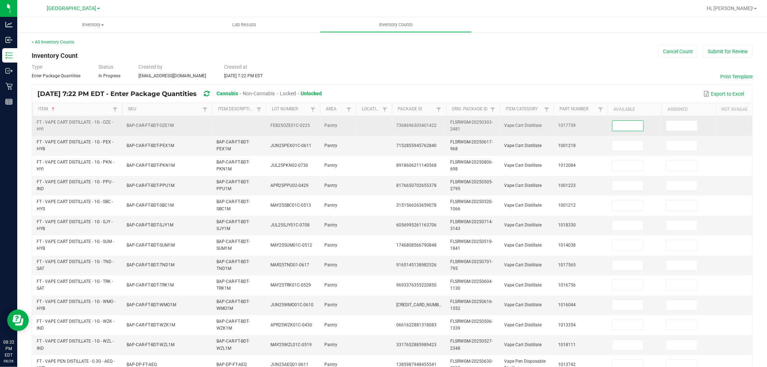
click at [624, 129] on input at bounding box center [627, 126] width 31 height 10
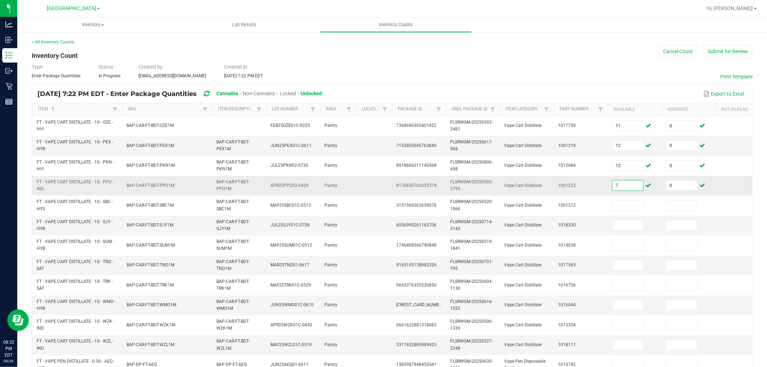
click at [631, 183] on input "7" at bounding box center [627, 185] width 31 height 10
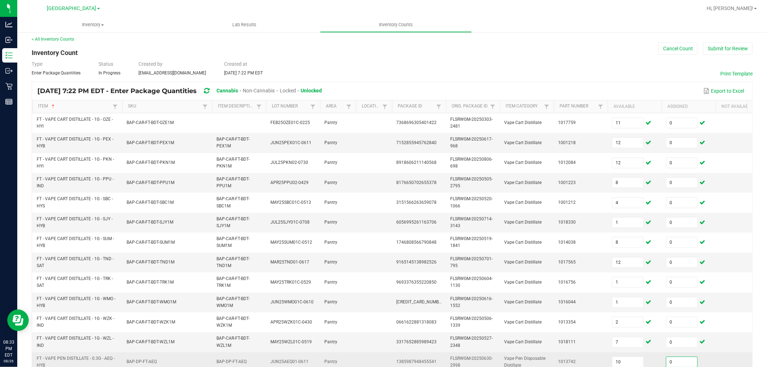
scroll to position [180, 0]
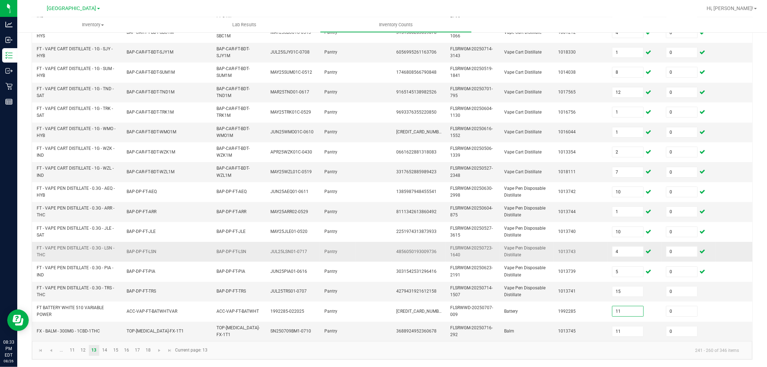
click at [421, 249] on span "4856050193009736" at bounding box center [416, 251] width 40 height 5
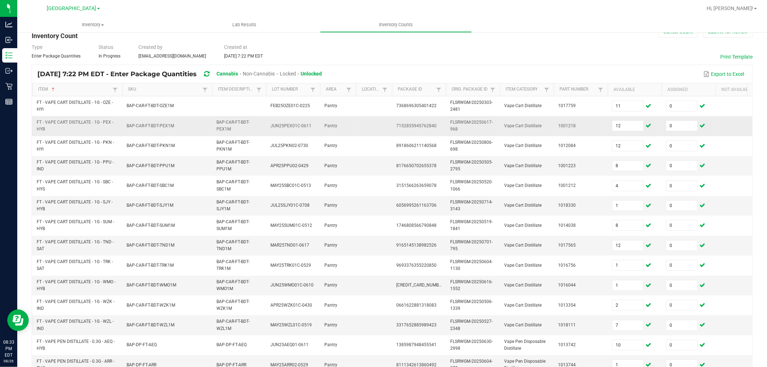
scroll to position [0, 0]
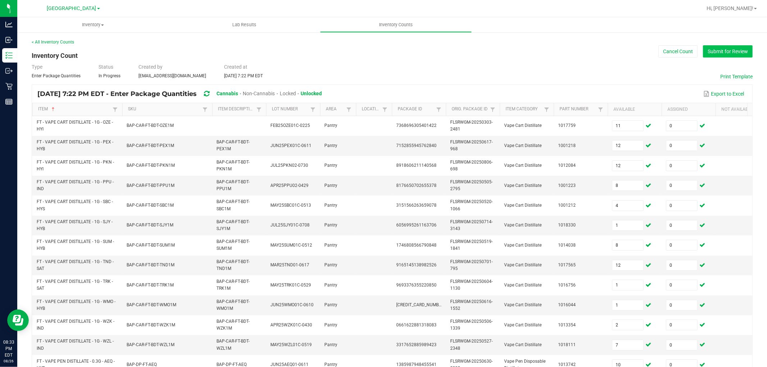
click at [690, 51] on button "Submit for Review" at bounding box center [728, 51] width 50 height 12
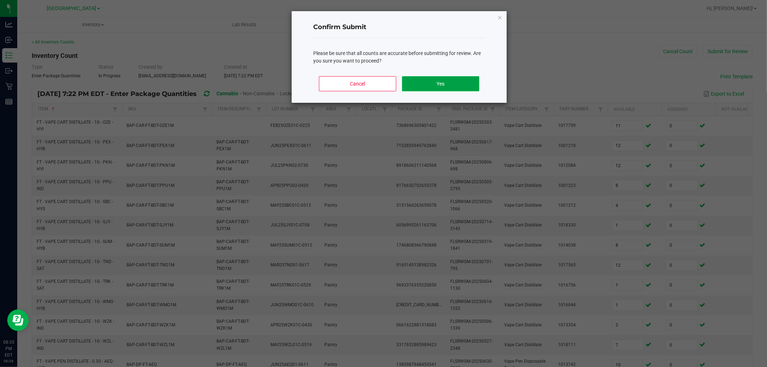
click at [473, 83] on button "Yes" at bounding box center [440, 83] width 77 height 15
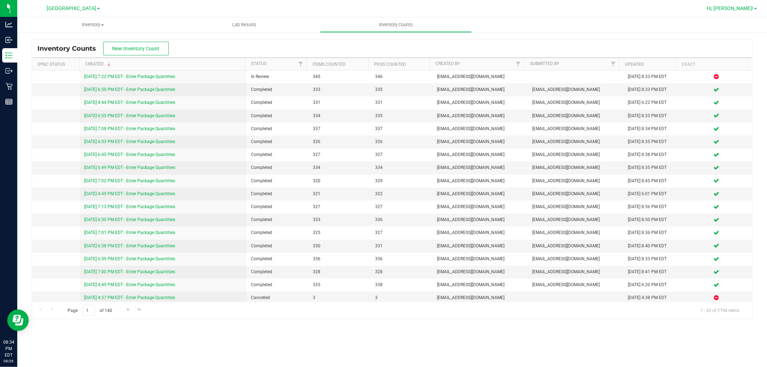
click at [690, 9] on span "Hi, [PERSON_NAME]!" at bounding box center [729, 8] width 47 height 6
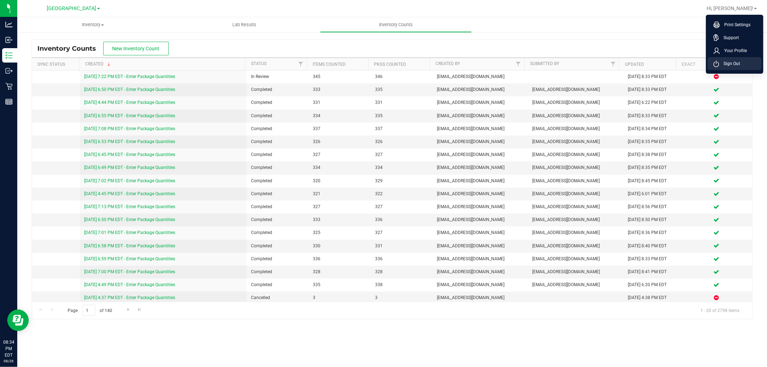
click at [690, 60] on li "Sign Out" at bounding box center [735, 63] width 54 height 13
